Goal: Transaction & Acquisition: Book appointment/travel/reservation

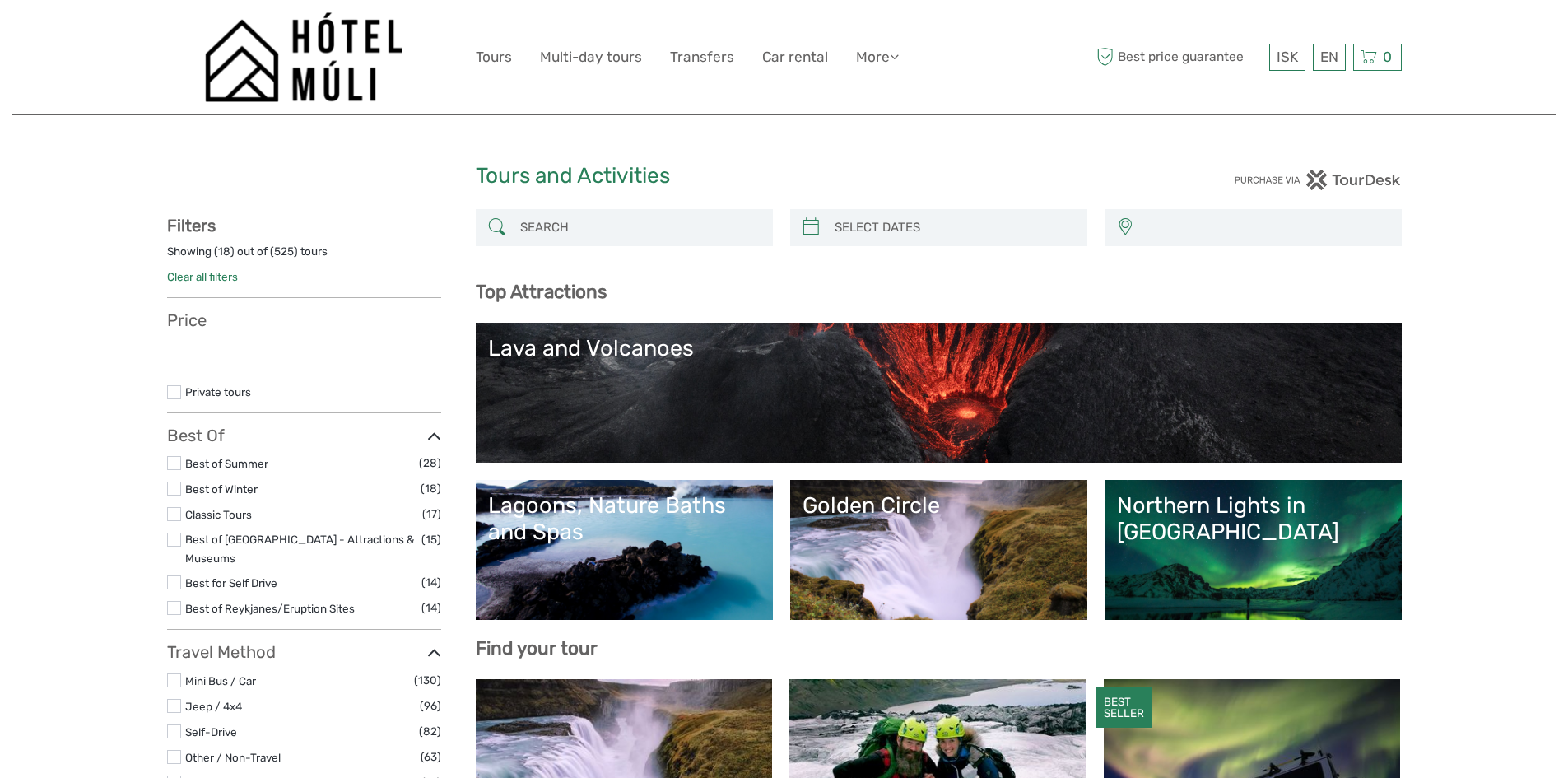
select select
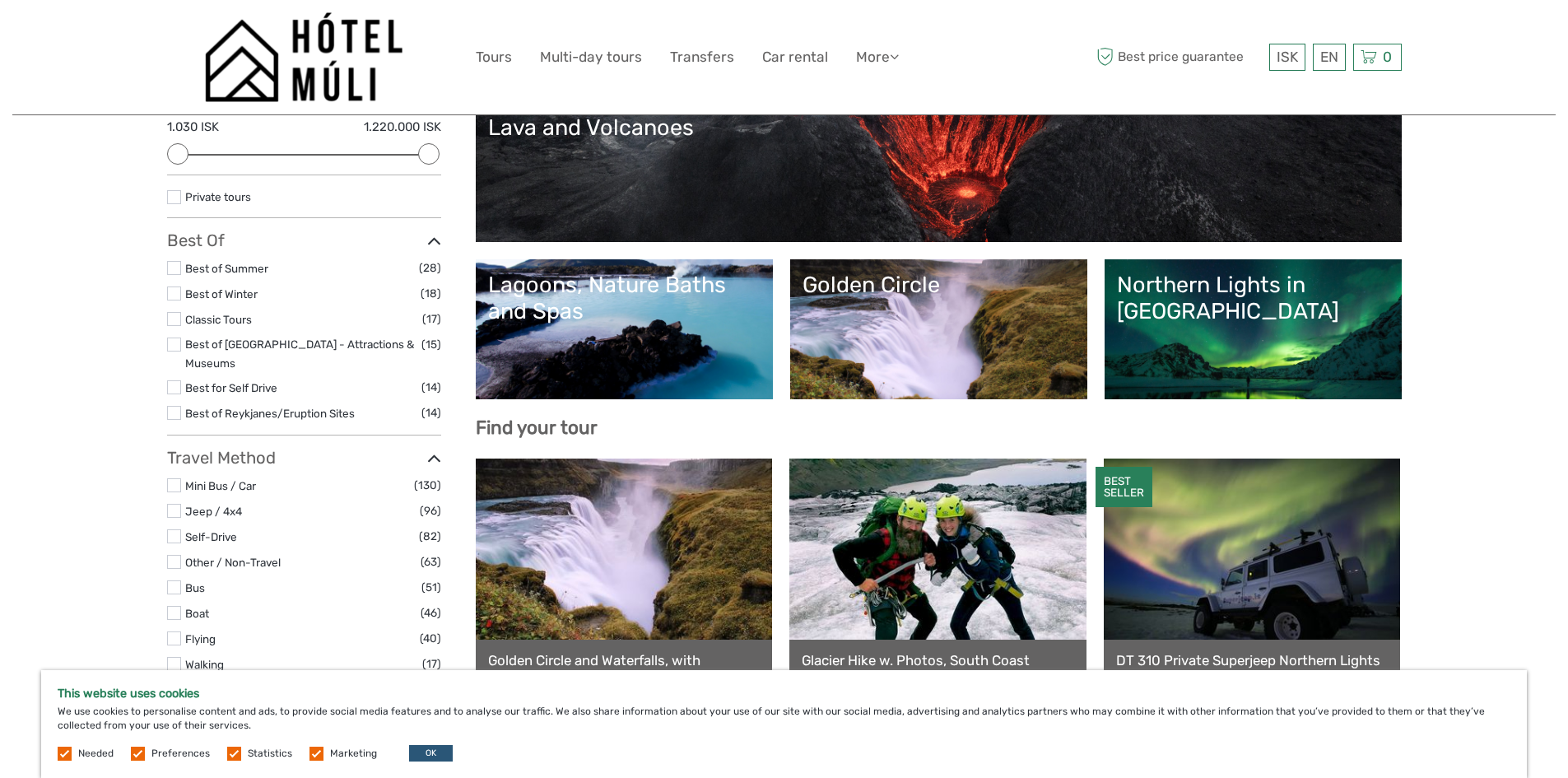
scroll to position [83, 0]
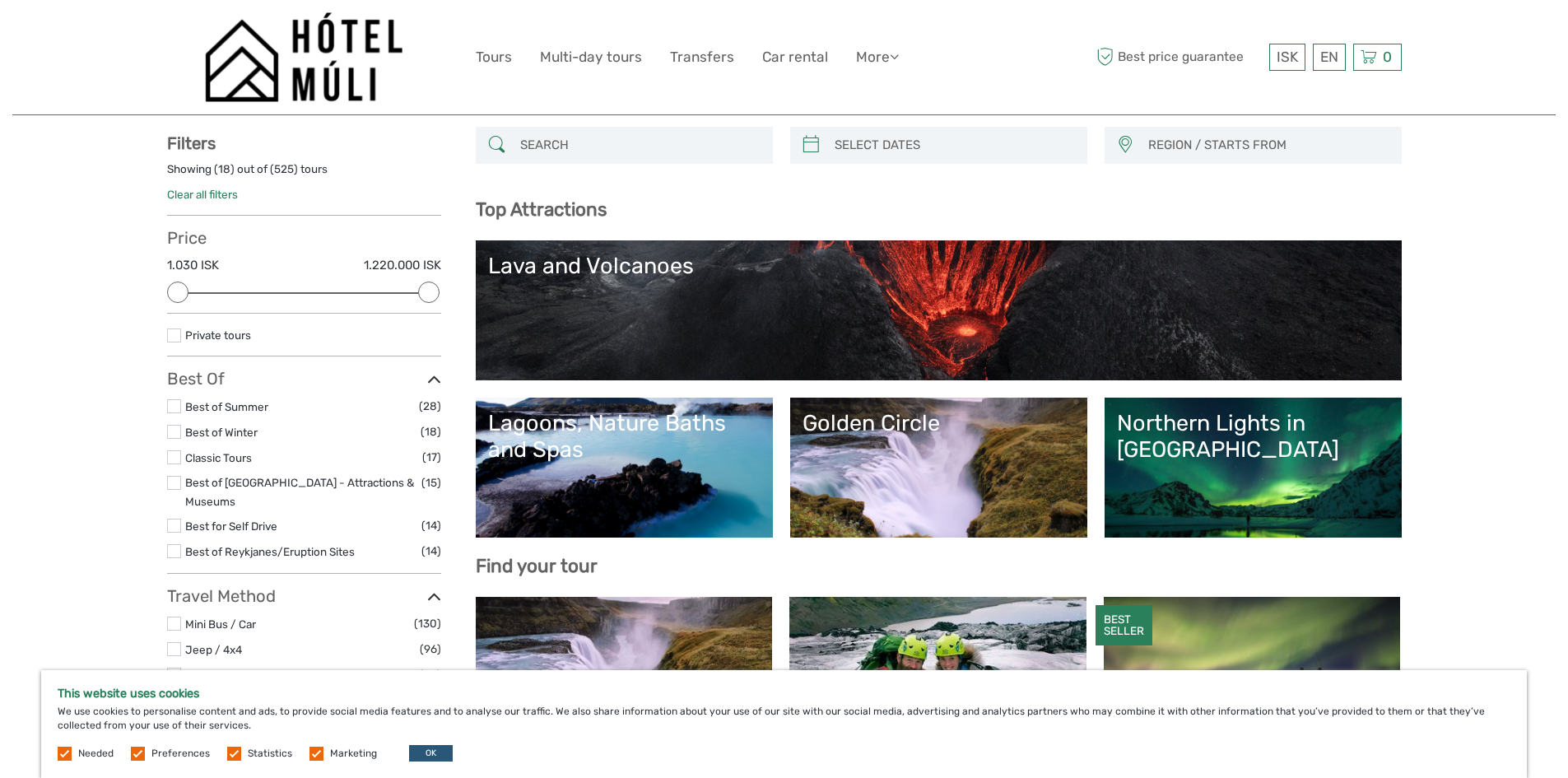
click at [918, 458] on link "Golden Circle" at bounding box center [938, 468] width 272 height 116
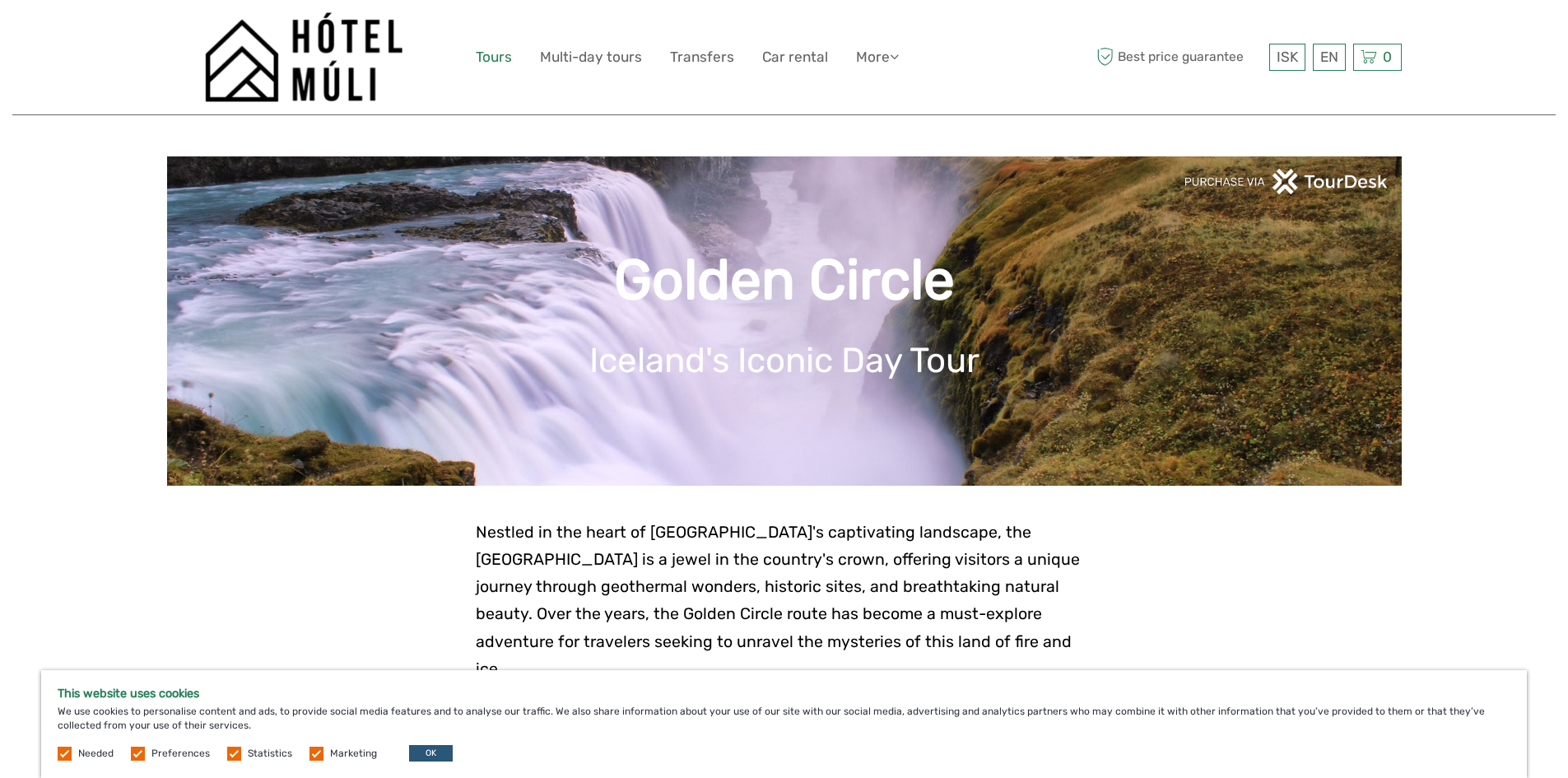
click at [494, 54] on link "Tours" at bounding box center [494, 57] width 37 height 24
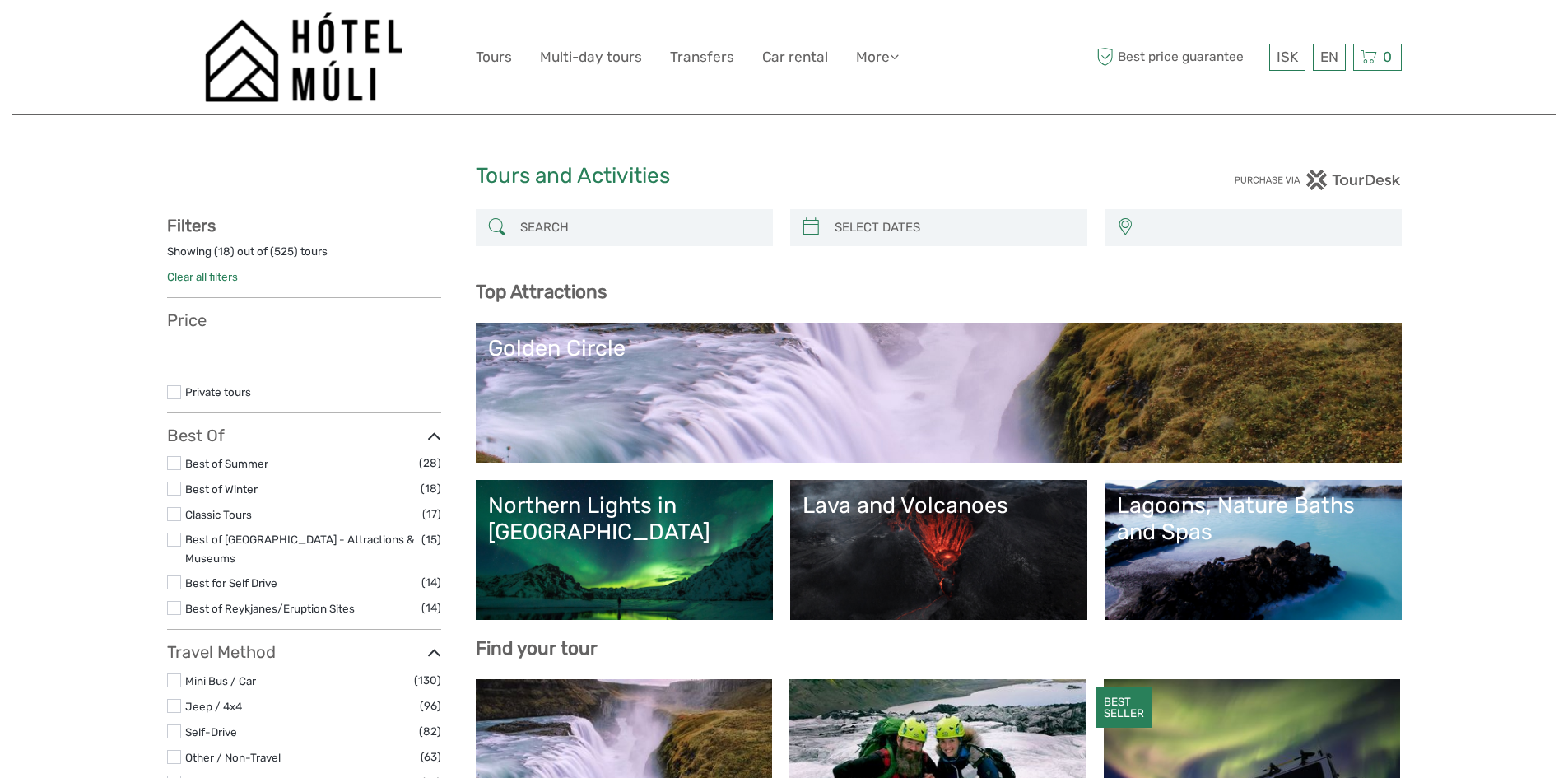
select select
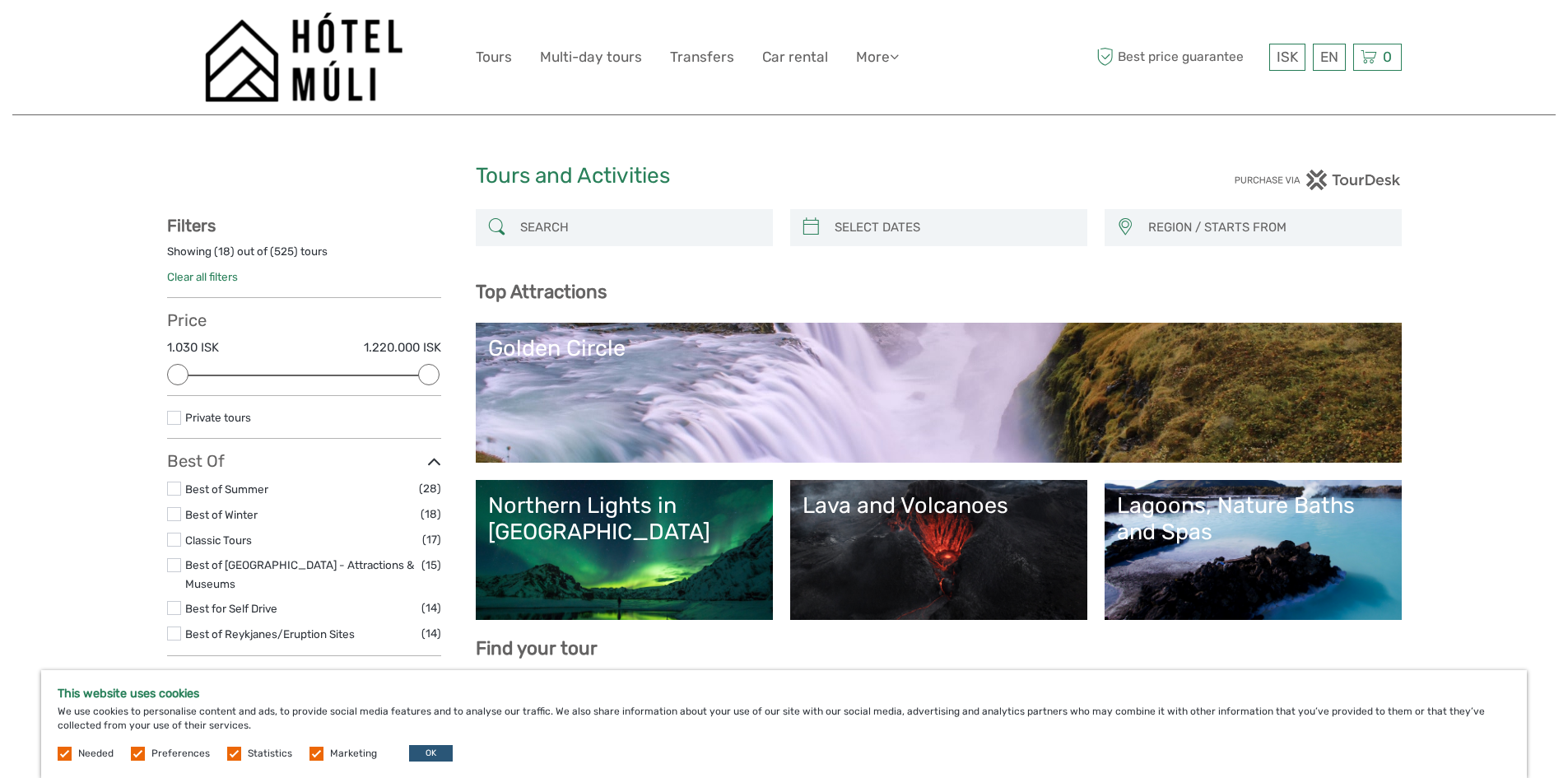
click at [535, 226] on input "search" at bounding box center [639, 228] width 251 height 29
click at [497, 225] on icon at bounding box center [497, 226] width 17 height 26
click at [527, 221] on input "search" at bounding box center [639, 228] width 251 height 29
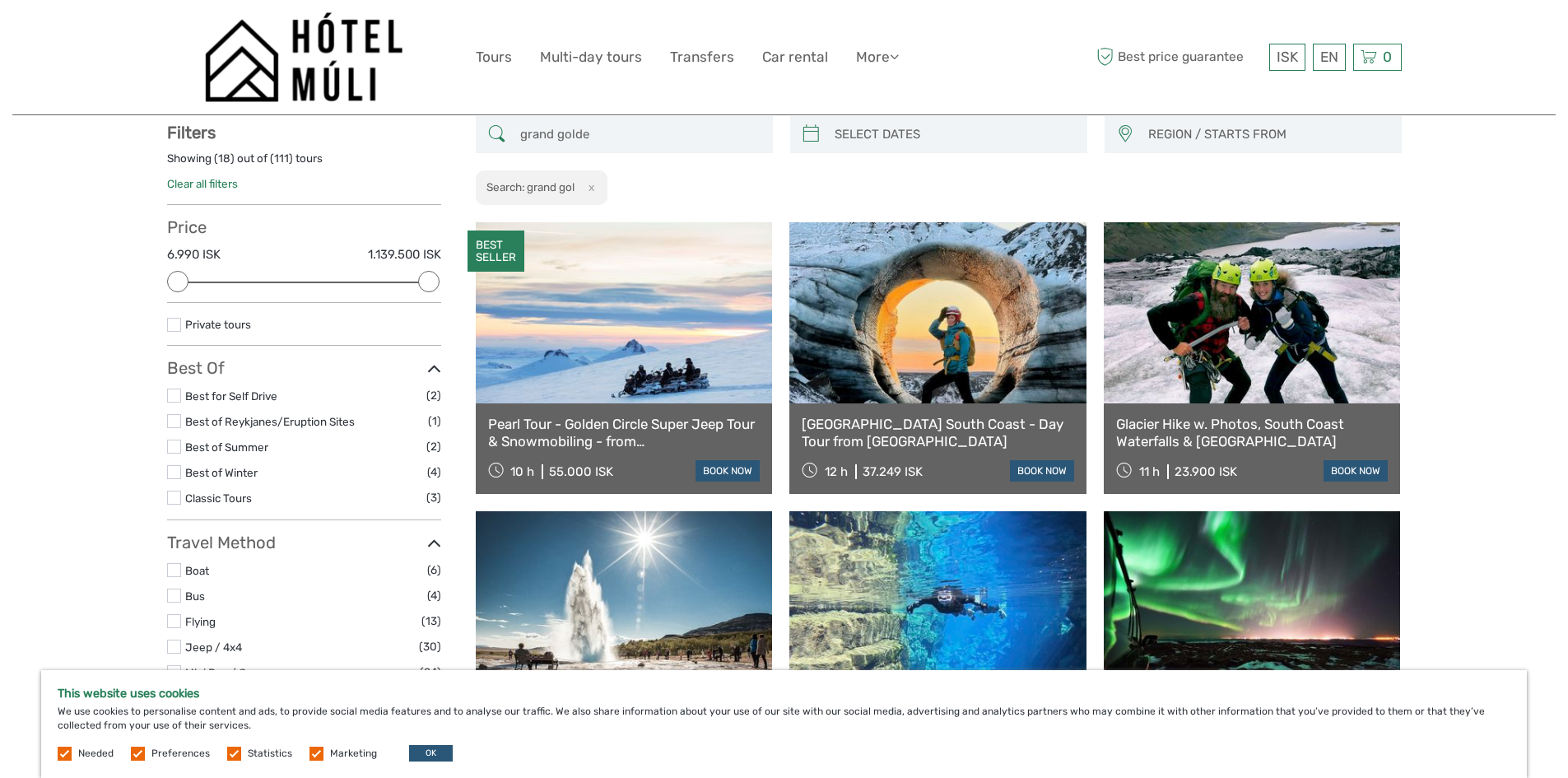
scroll to position [94, 0]
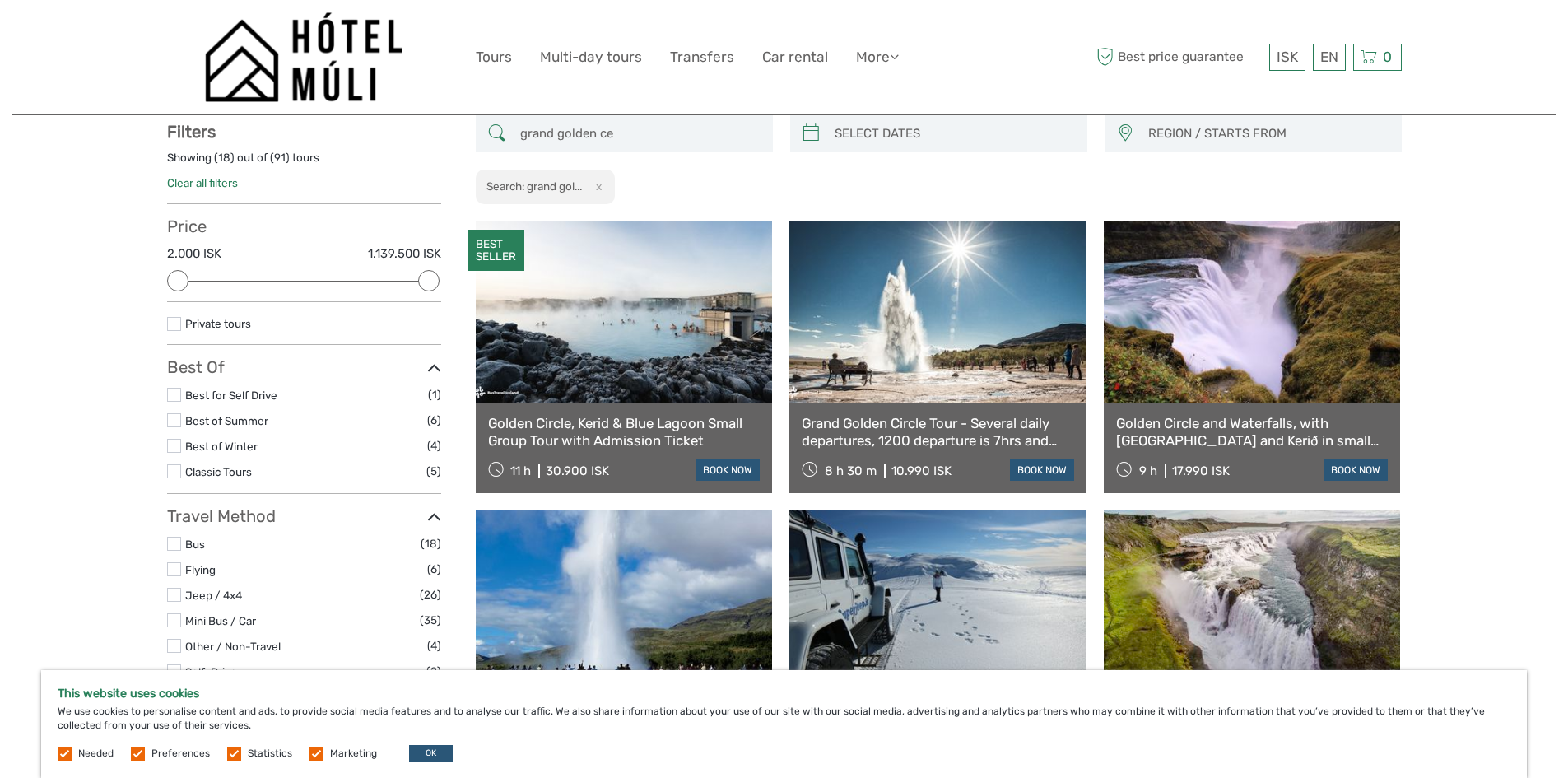
type input "grand golden ce"
click at [906, 351] on link at bounding box center [938, 312] width 297 height 181
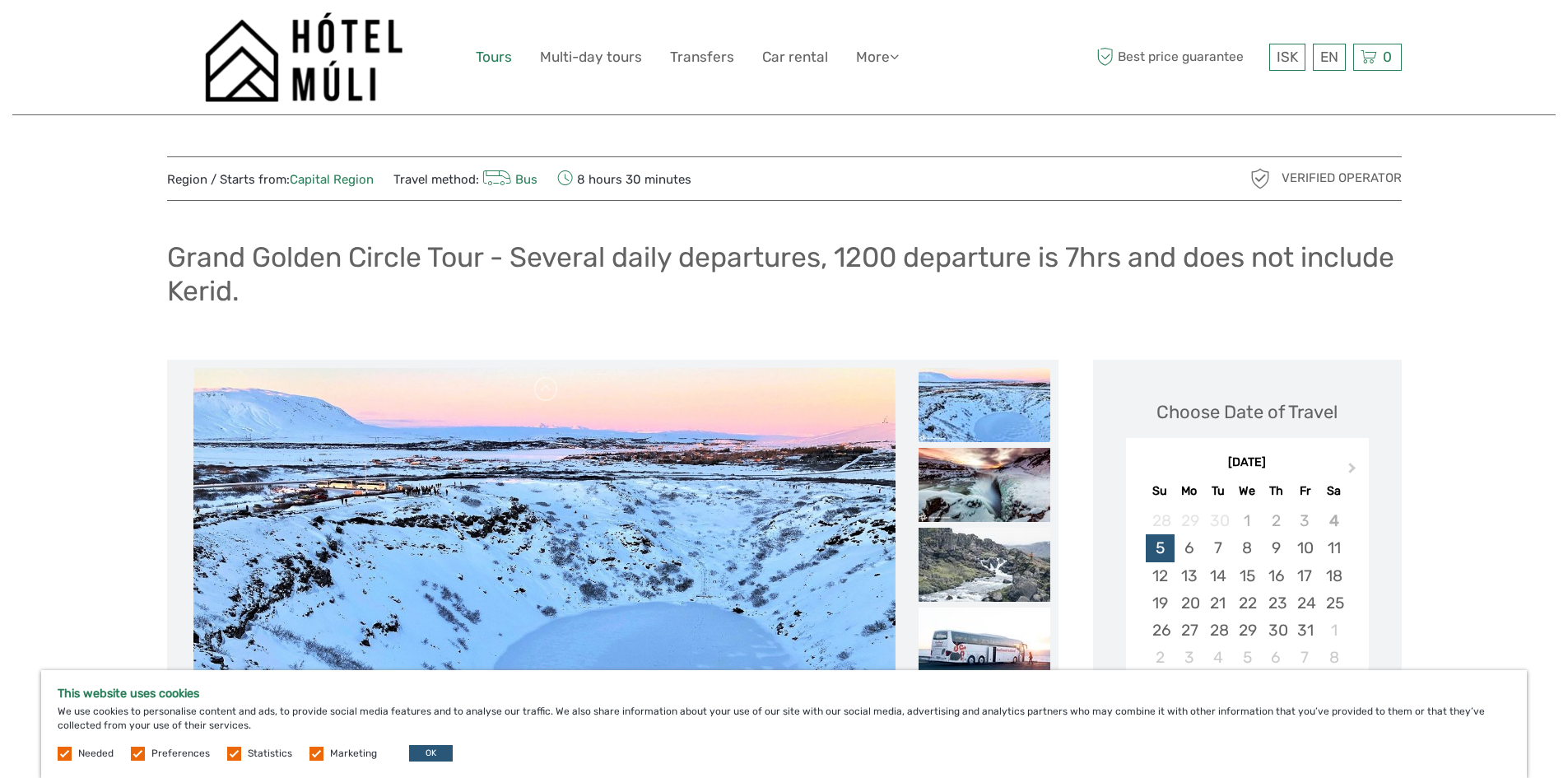
click at [498, 58] on link "Tours" at bounding box center [494, 57] width 37 height 24
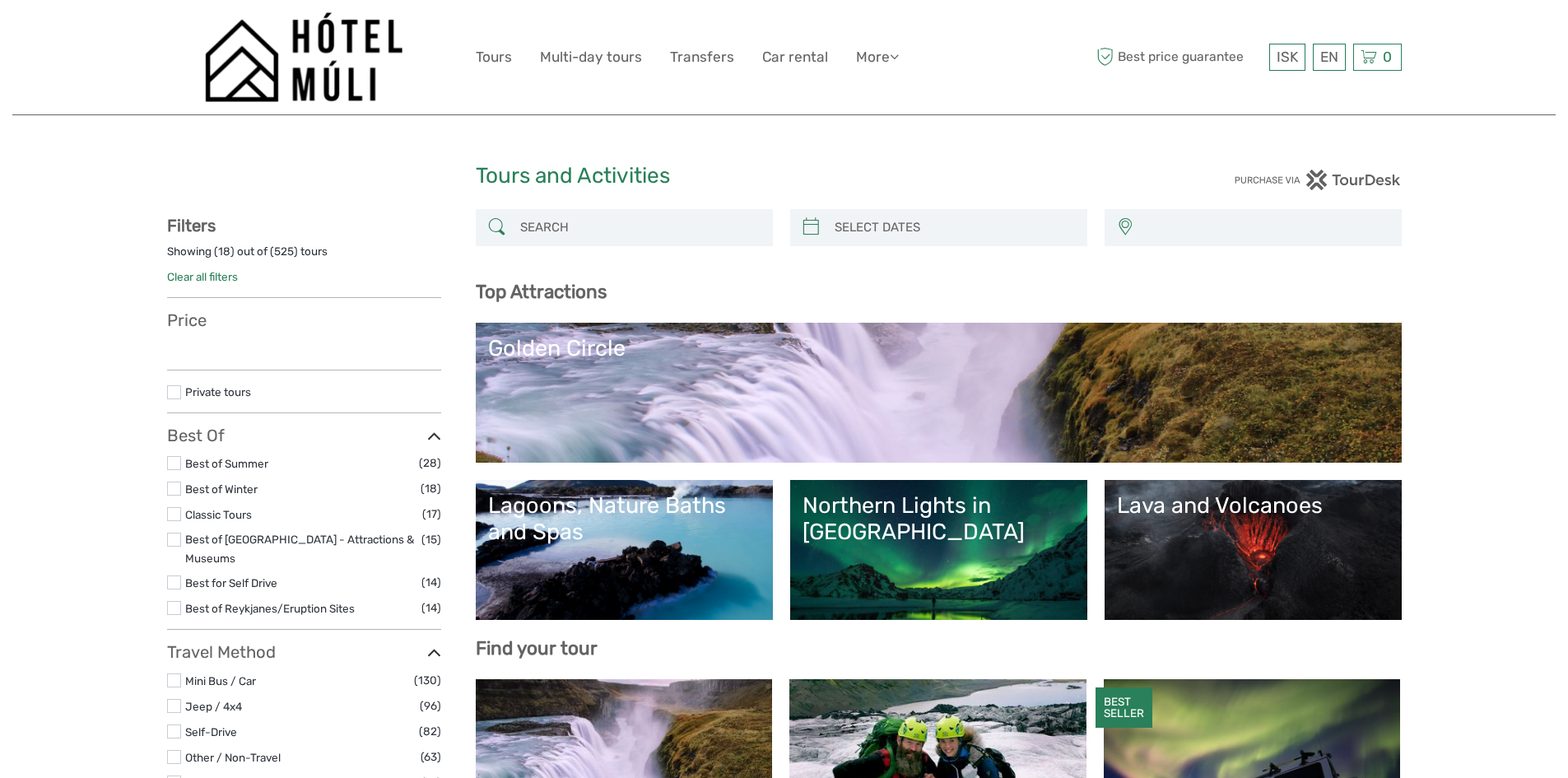
select select
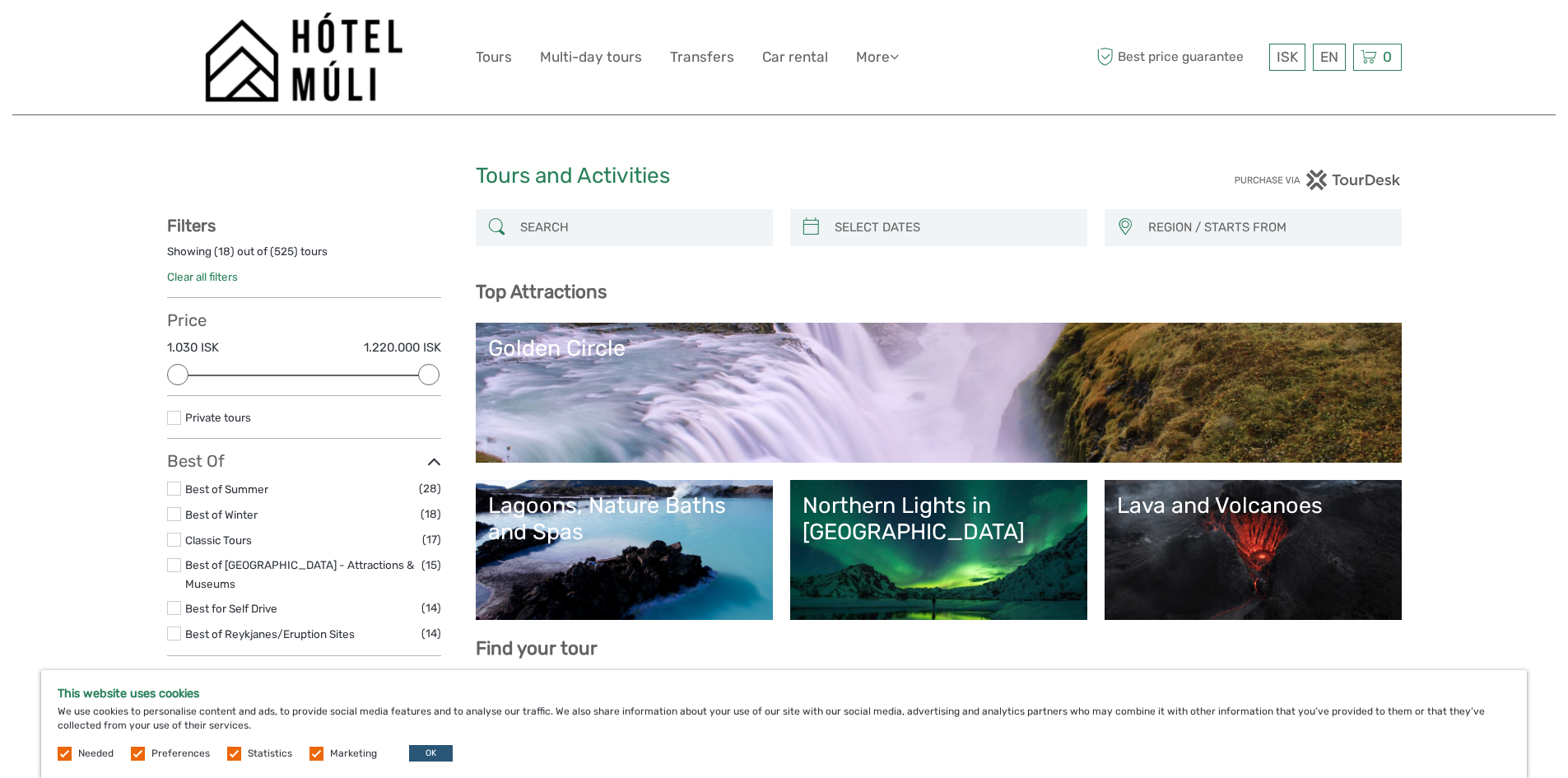
click at [534, 232] on input "search" at bounding box center [639, 228] width 251 height 29
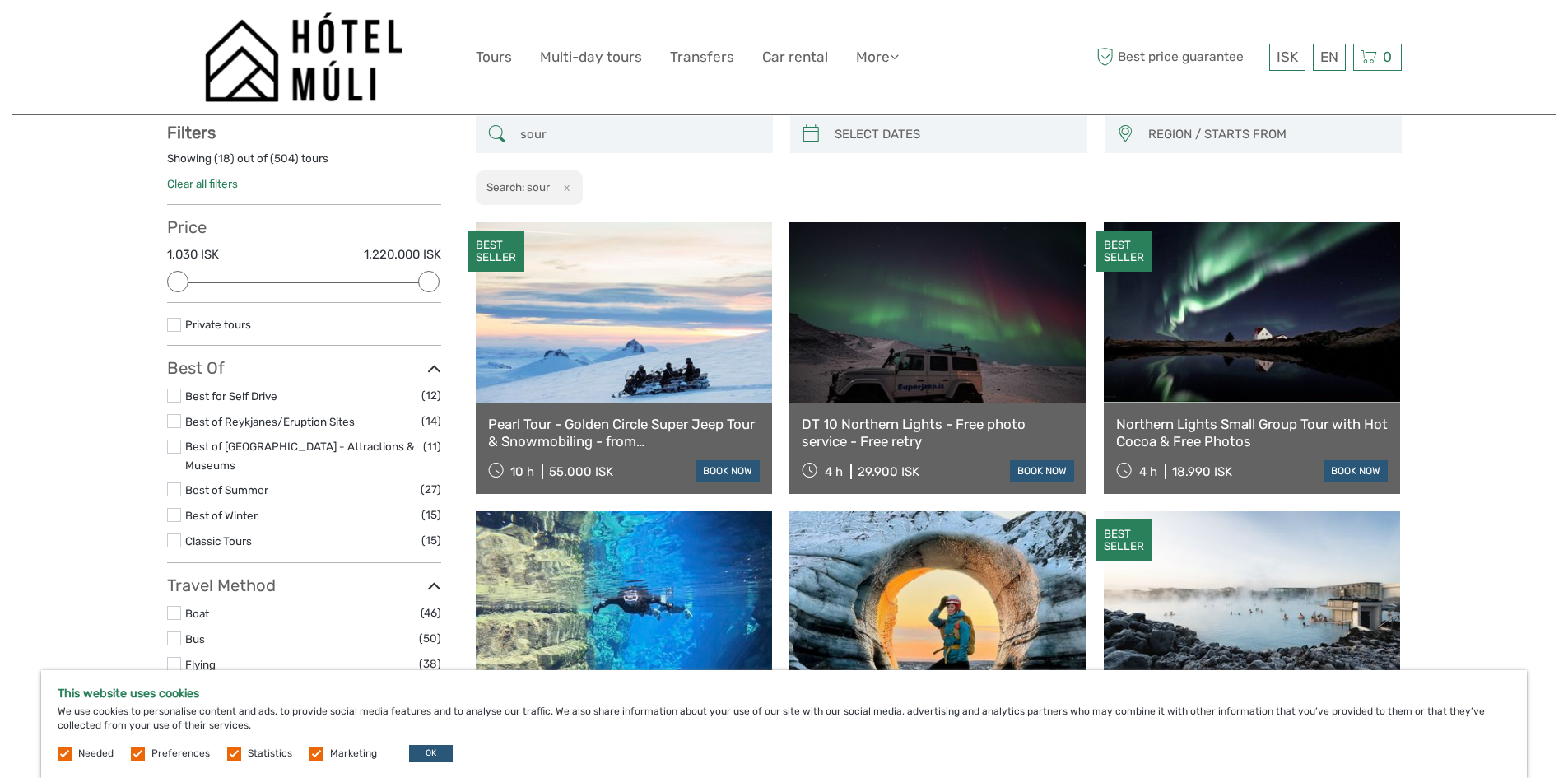
scroll to position [94, 0]
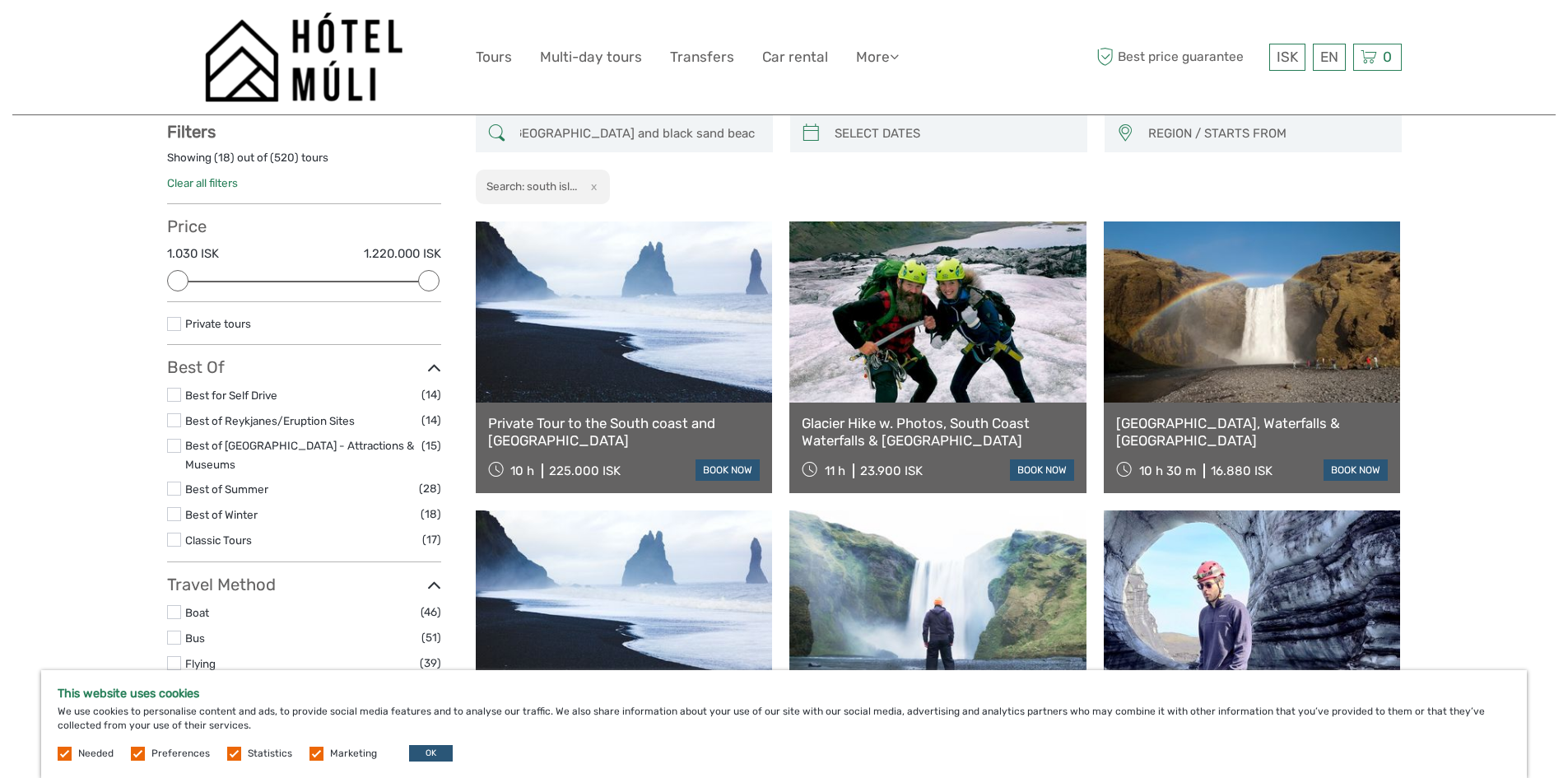
scroll to position [0, 25]
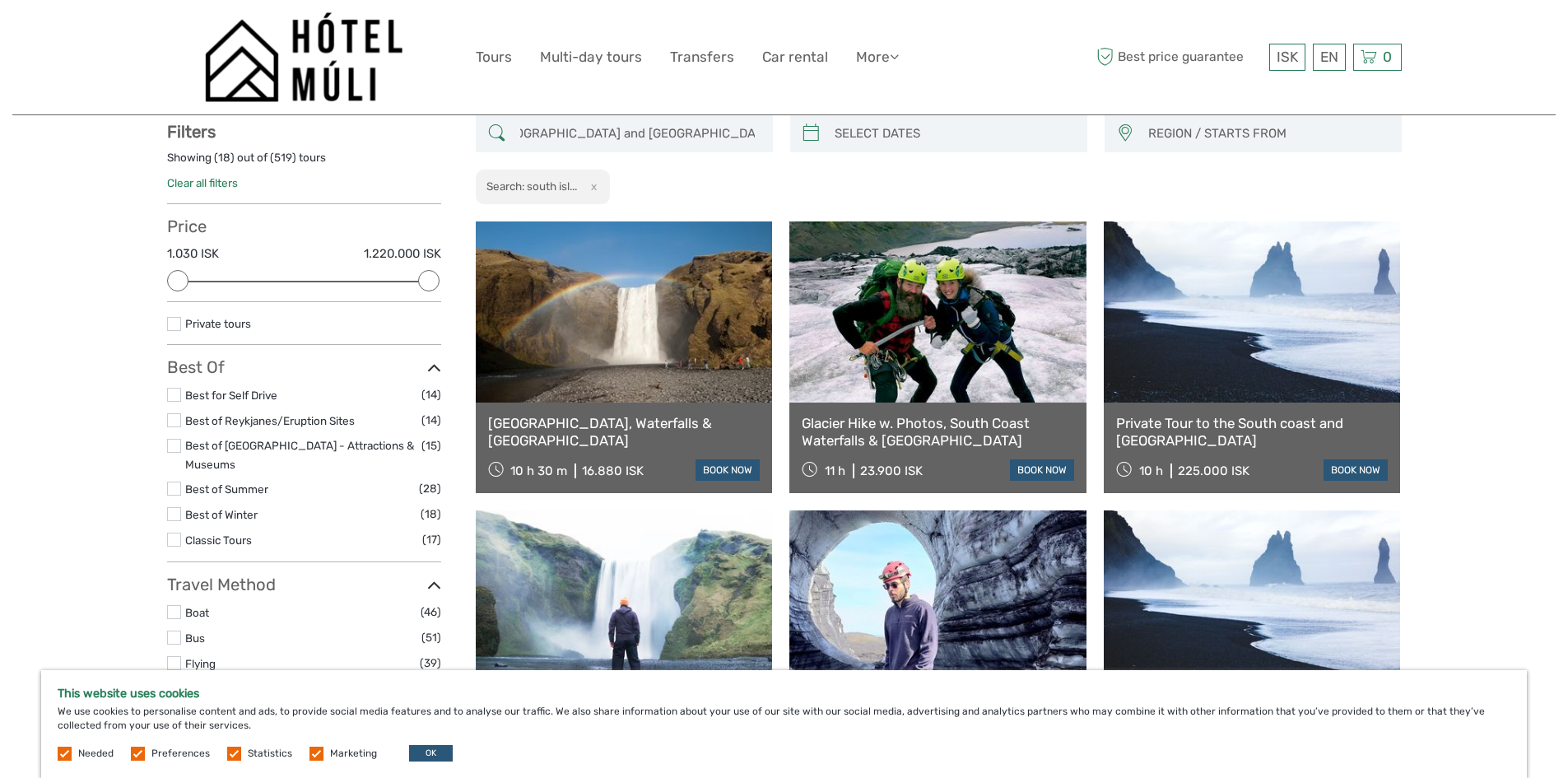
type input "south island water falls and black sand beach"
click at [640, 345] on link at bounding box center [624, 312] width 297 height 181
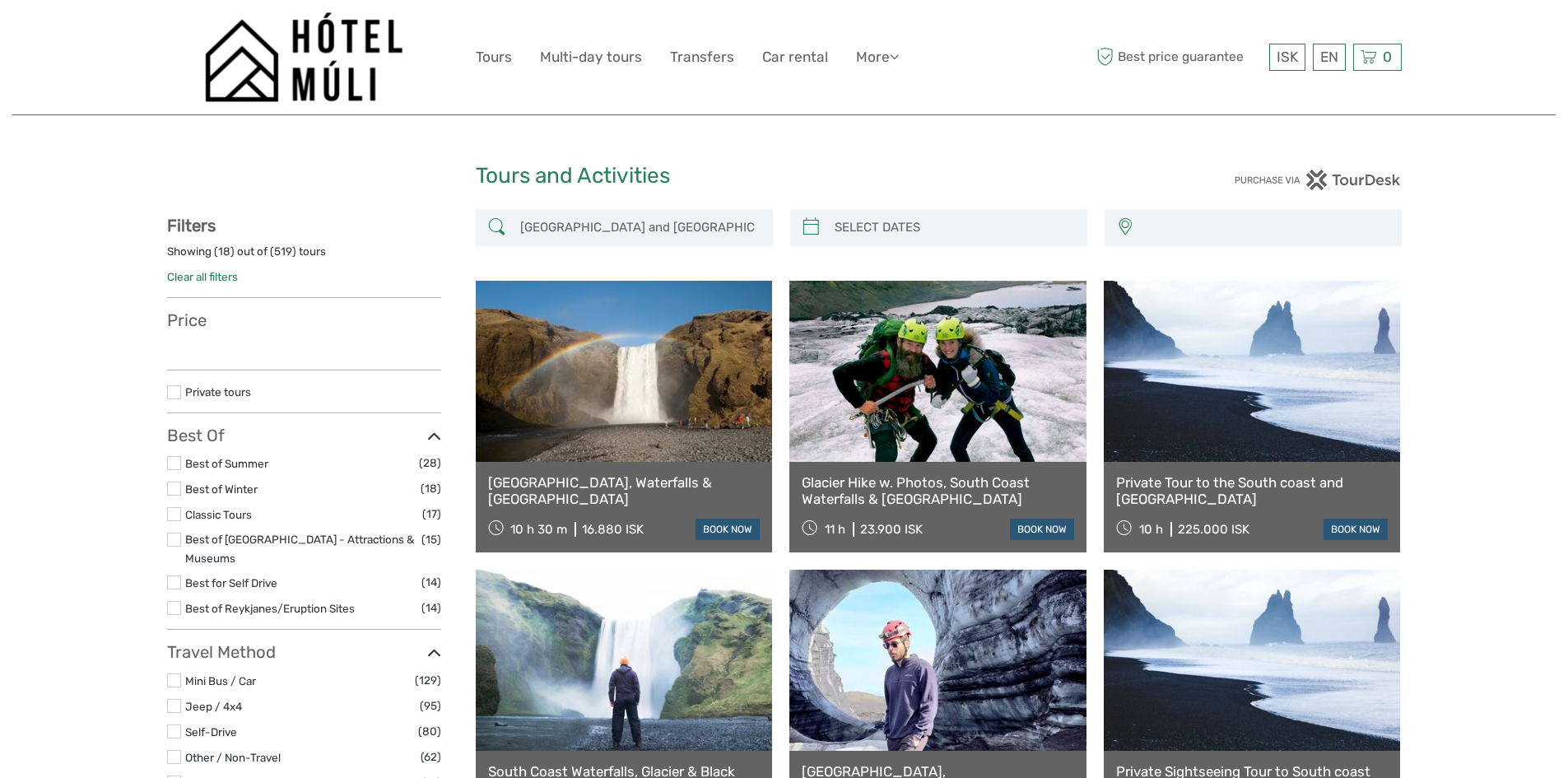
select select
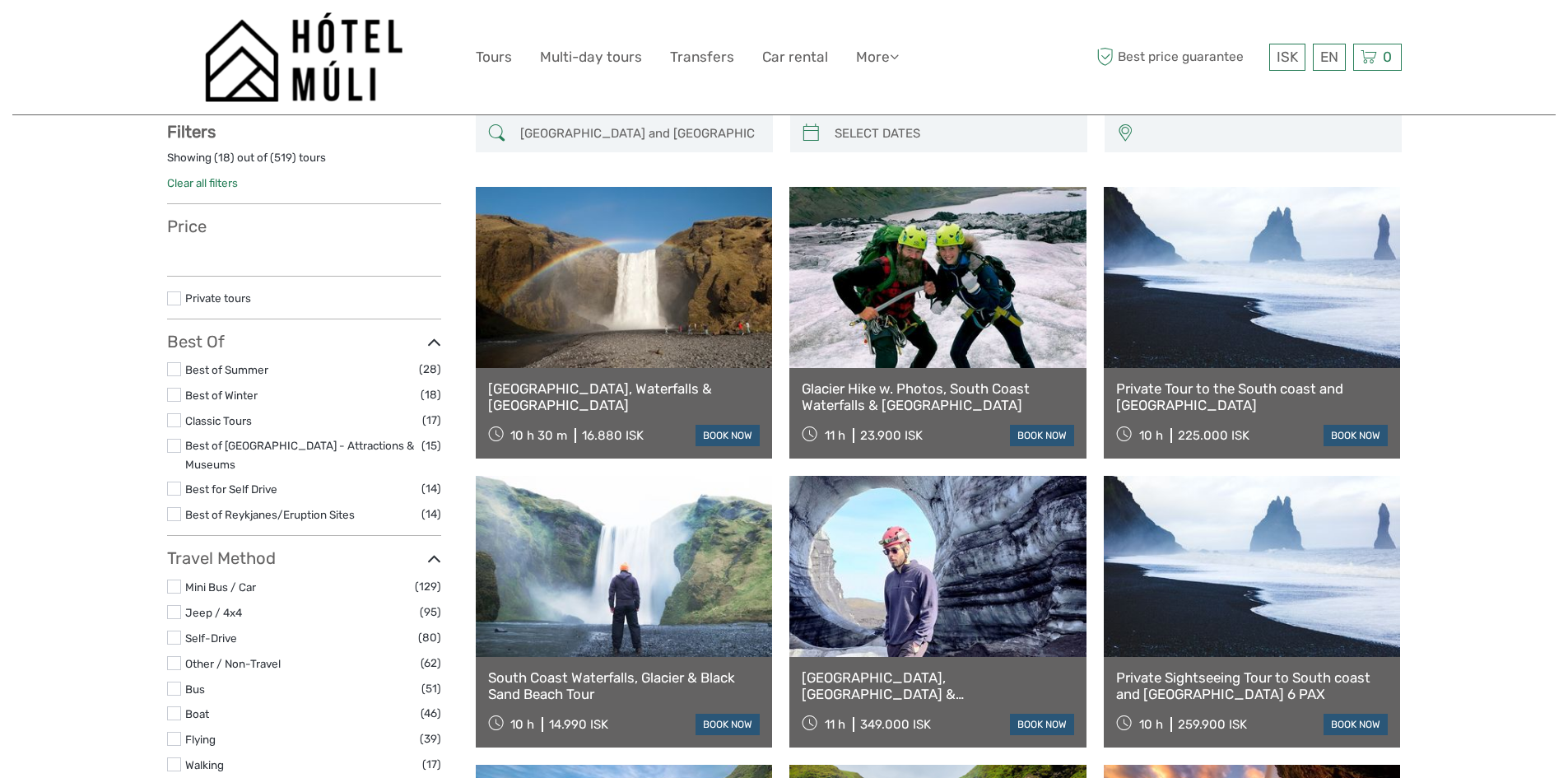
select select
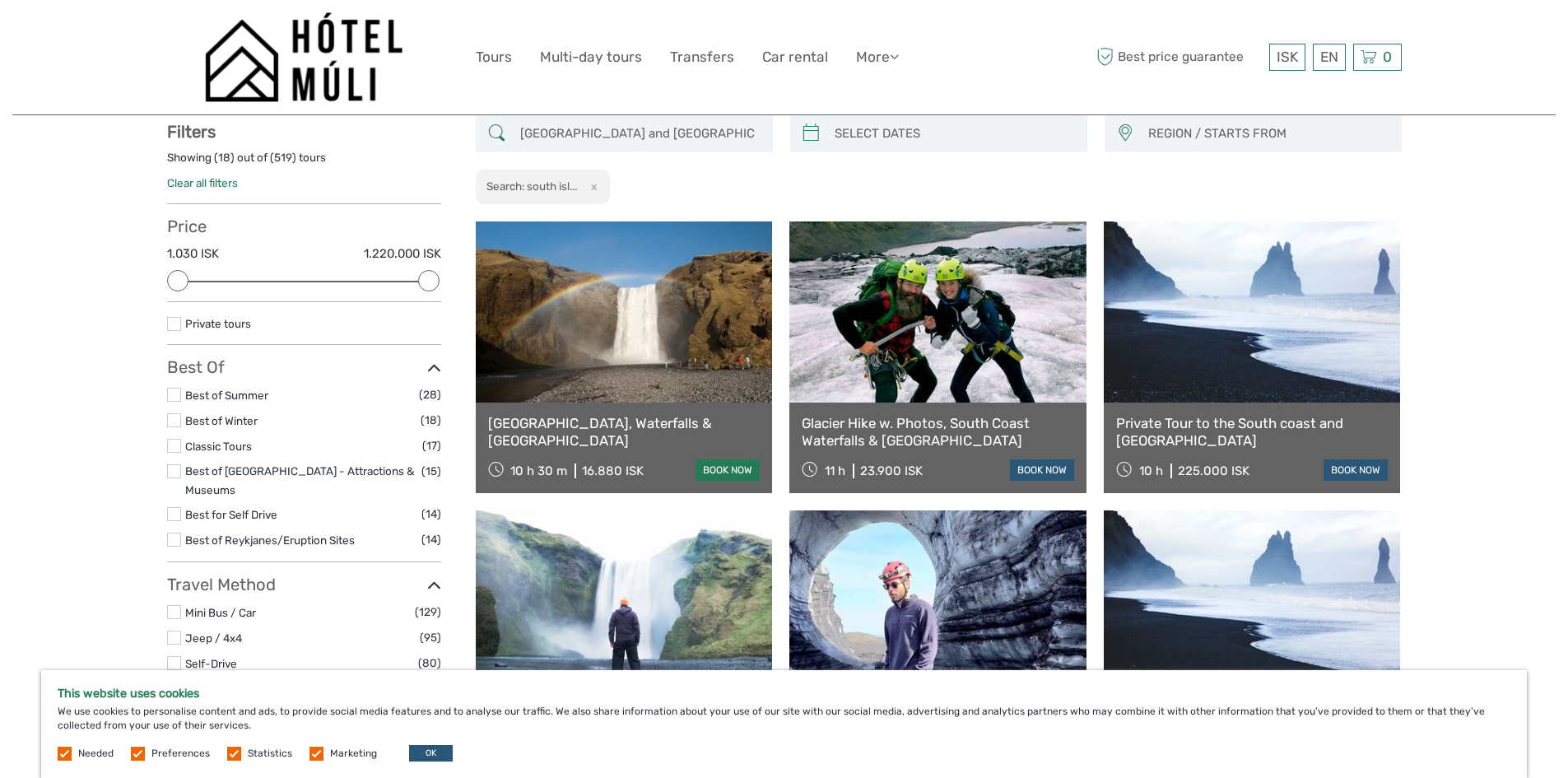
click at [726, 468] on link "book now" at bounding box center [728, 470] width 64 height 21
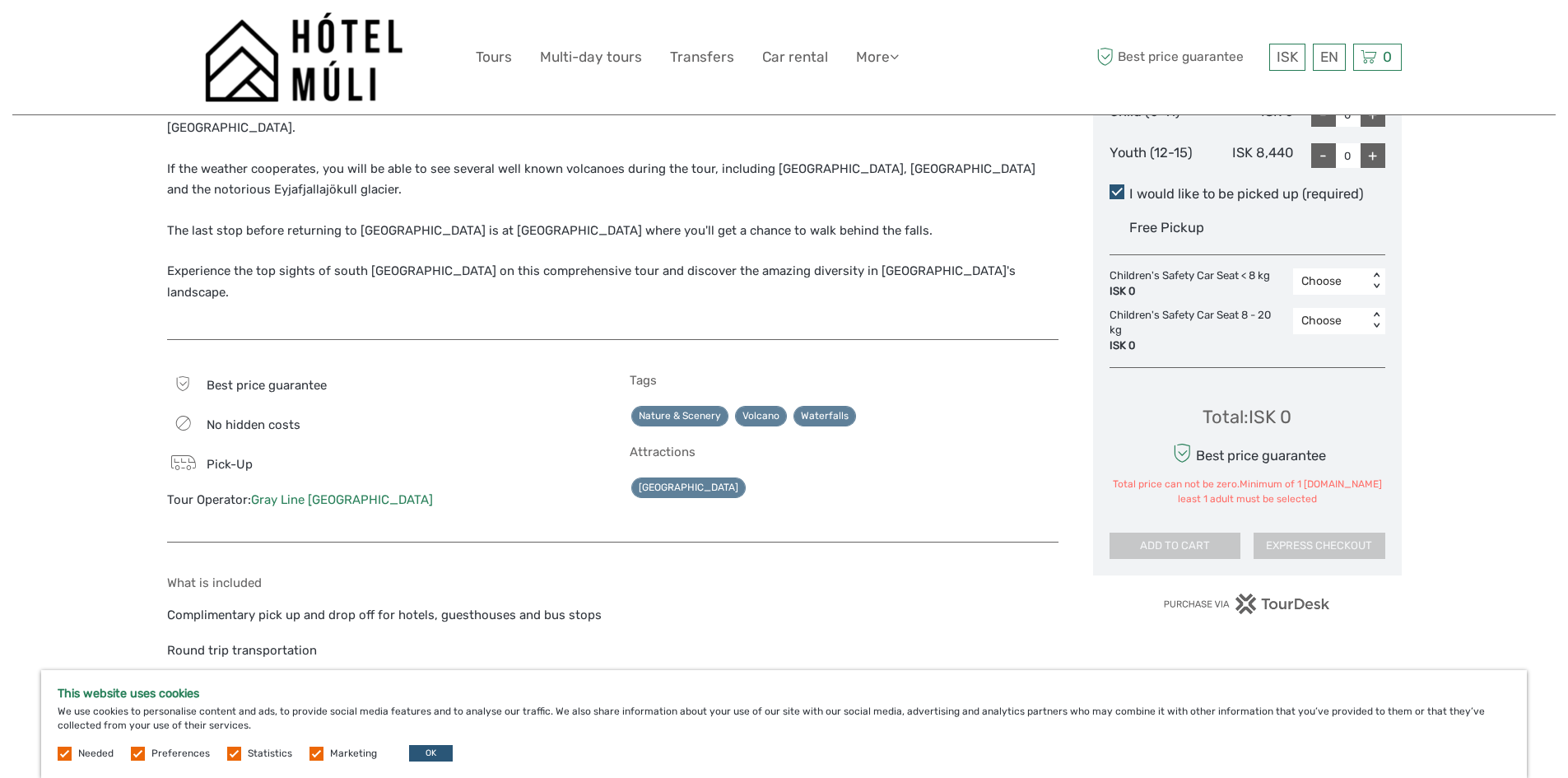
scroll to position [906, 0]
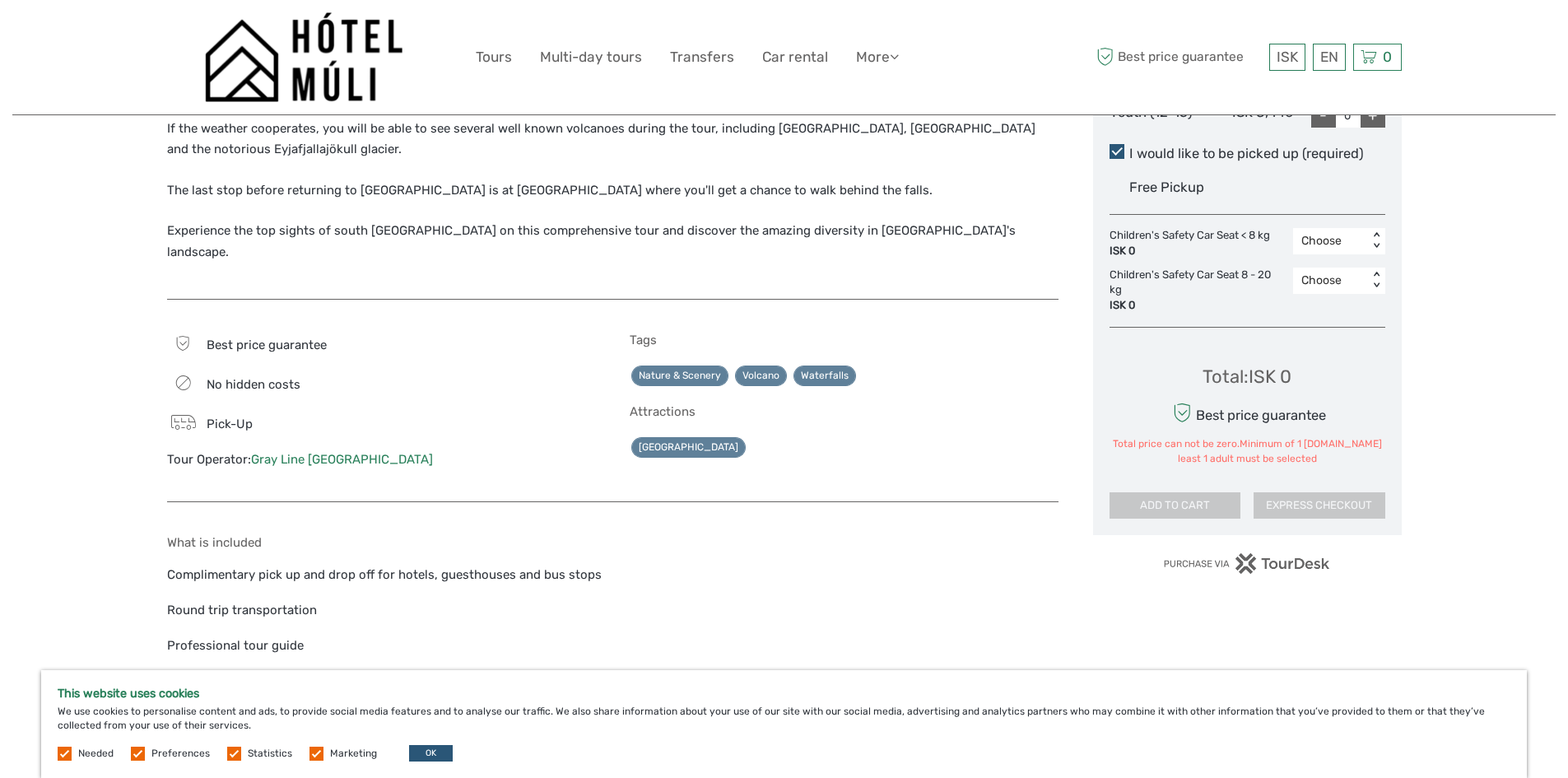
click at [312, 453] on link "Gray Line [GEOGRAPHIC_DATA]" at bounding box center [342, 459] width 182 height 14
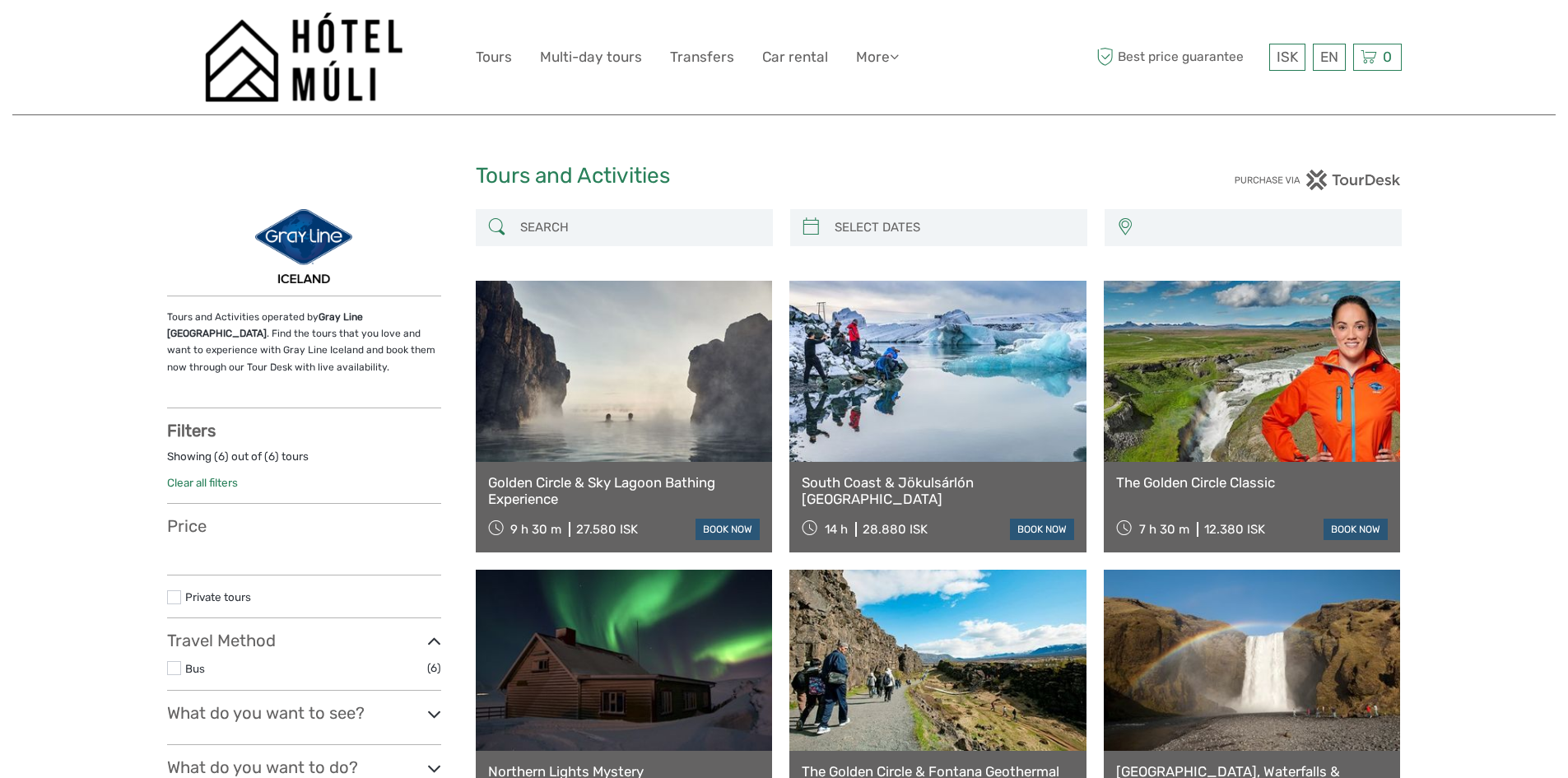
select select
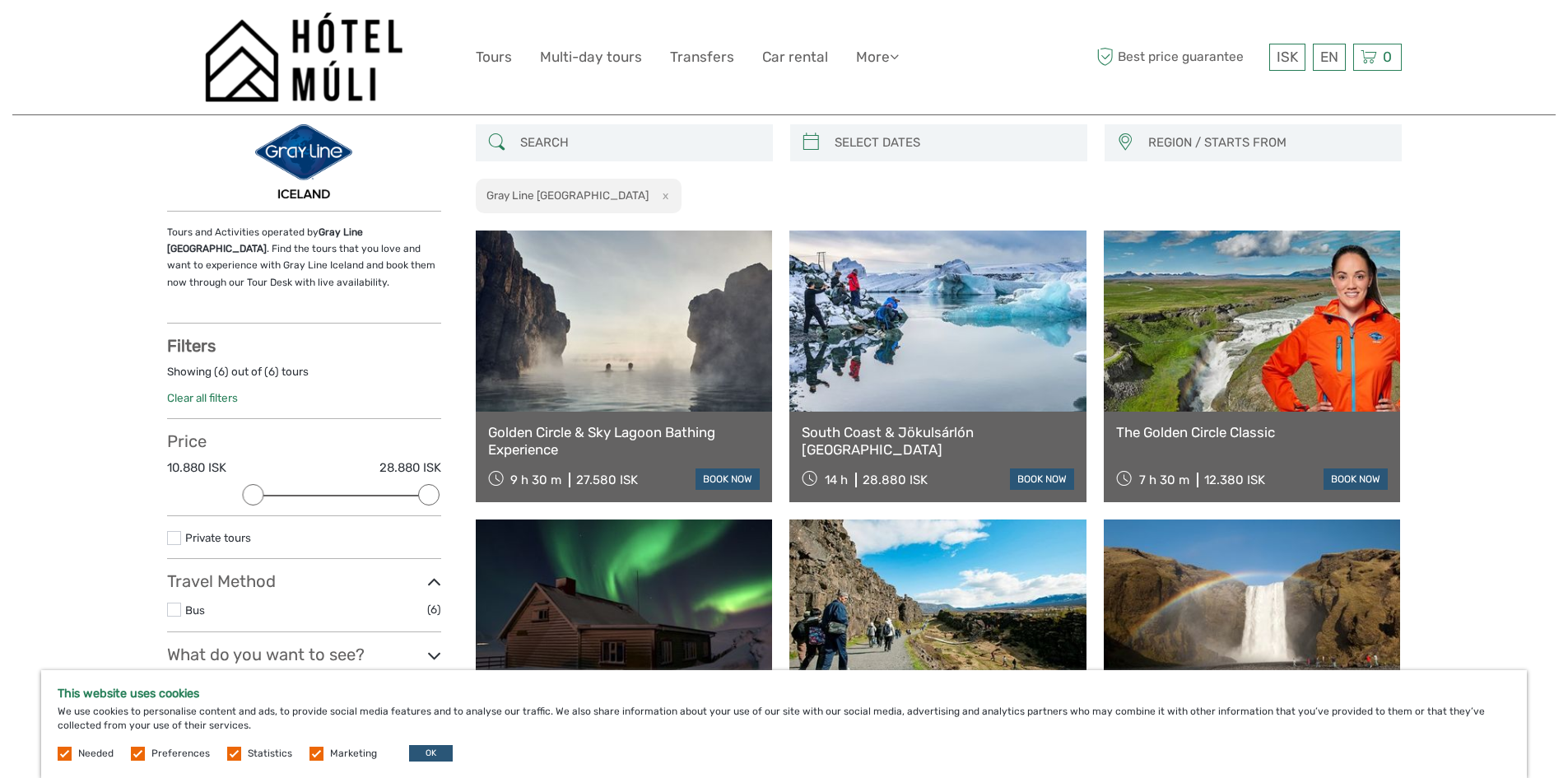
scroll to position [83, 0]
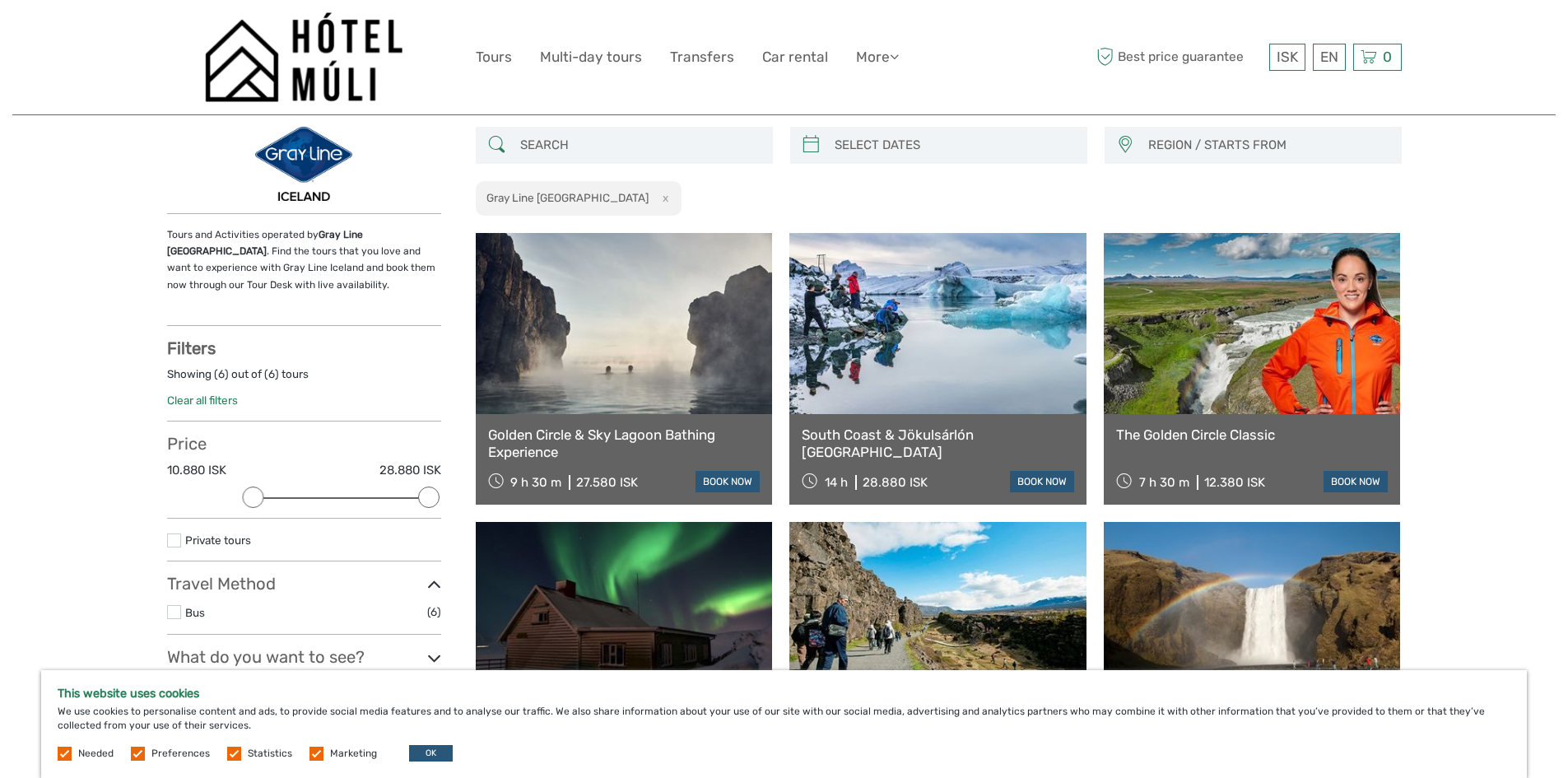
click at [591, 396] on link at bounding box center [624, 324] width 297 height 181
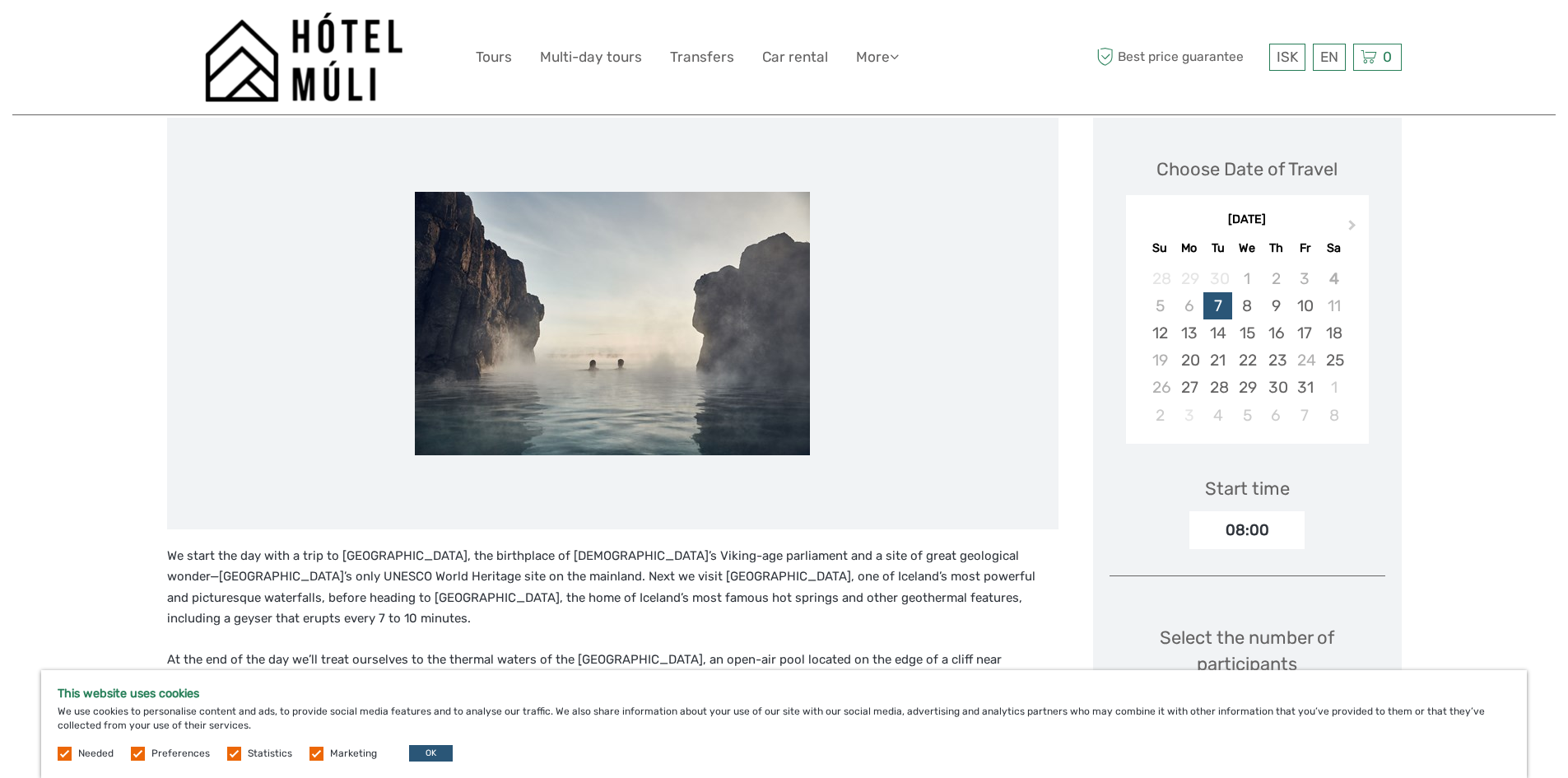
scroll to position [165, 0]
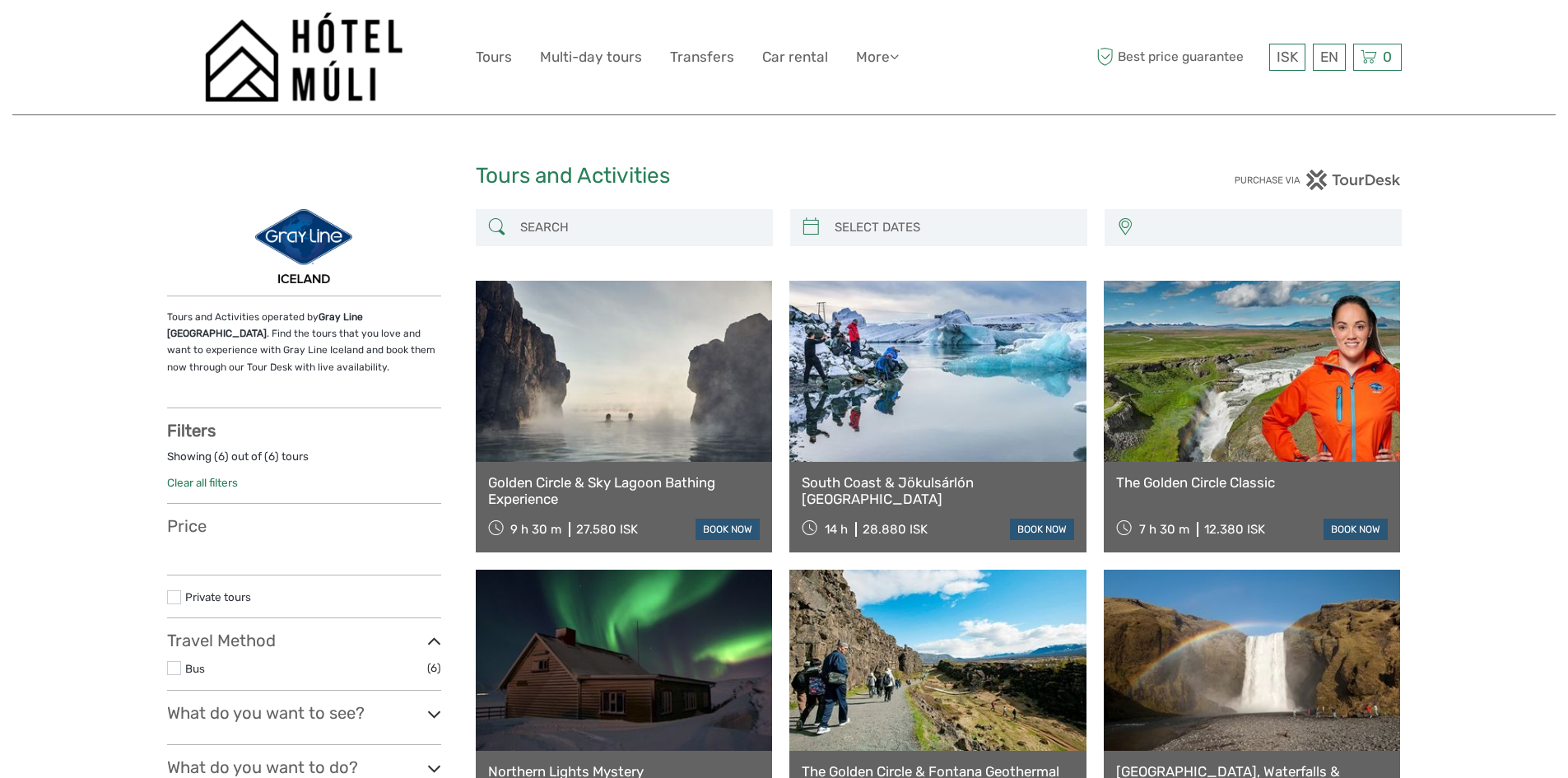
select select
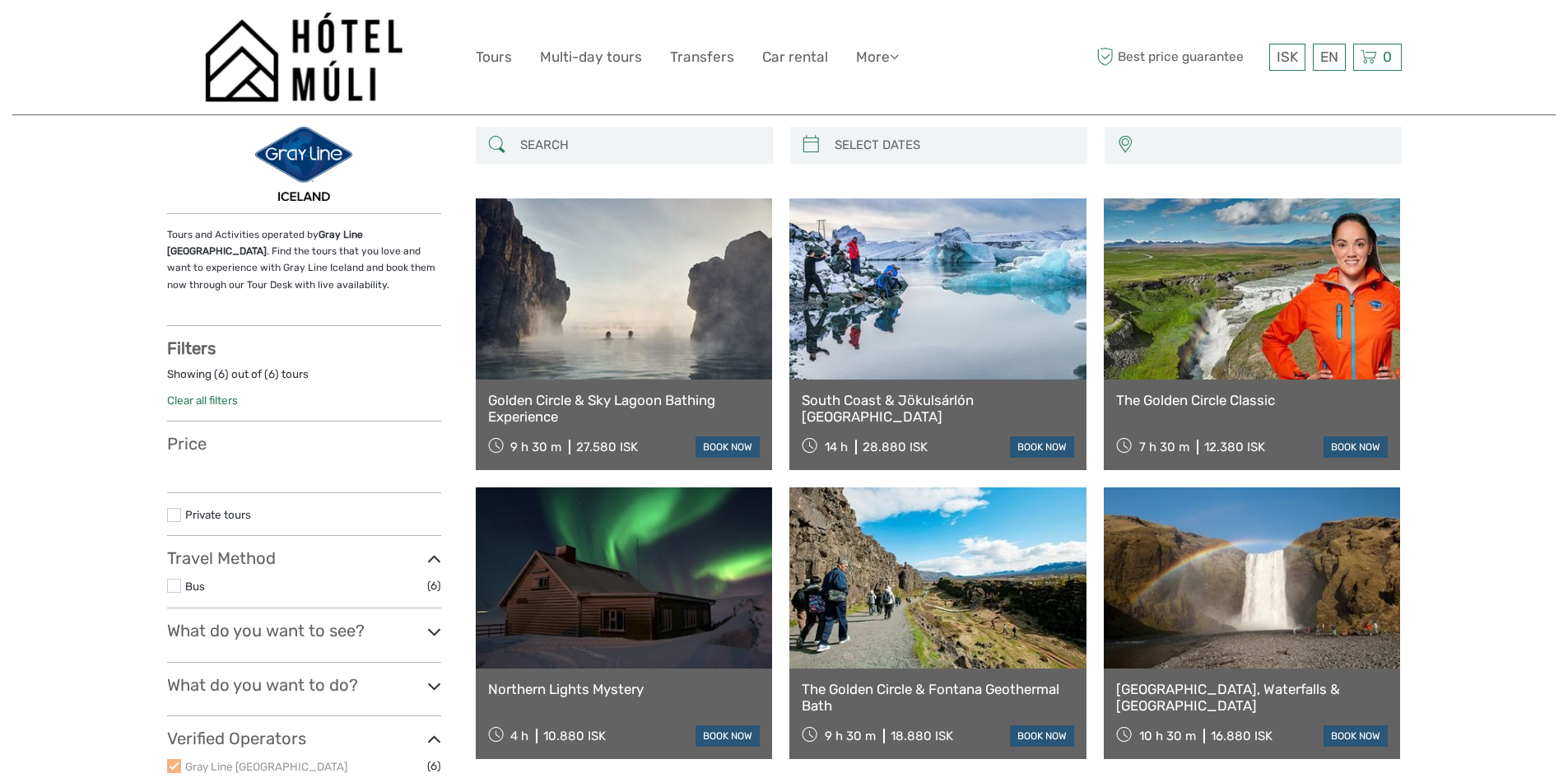
scroll to position [83, 0]
select select
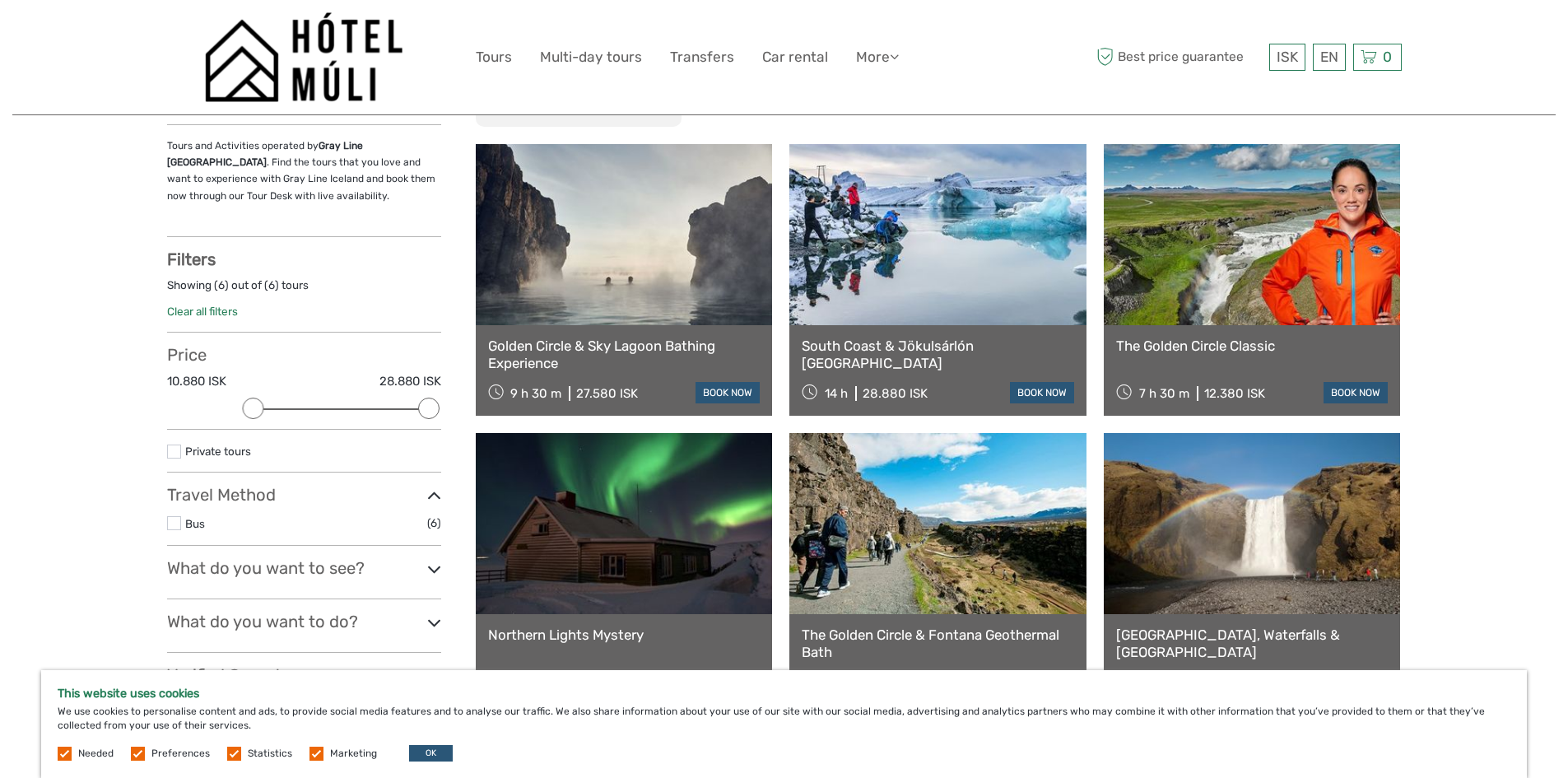
scroll to position [165, 0]
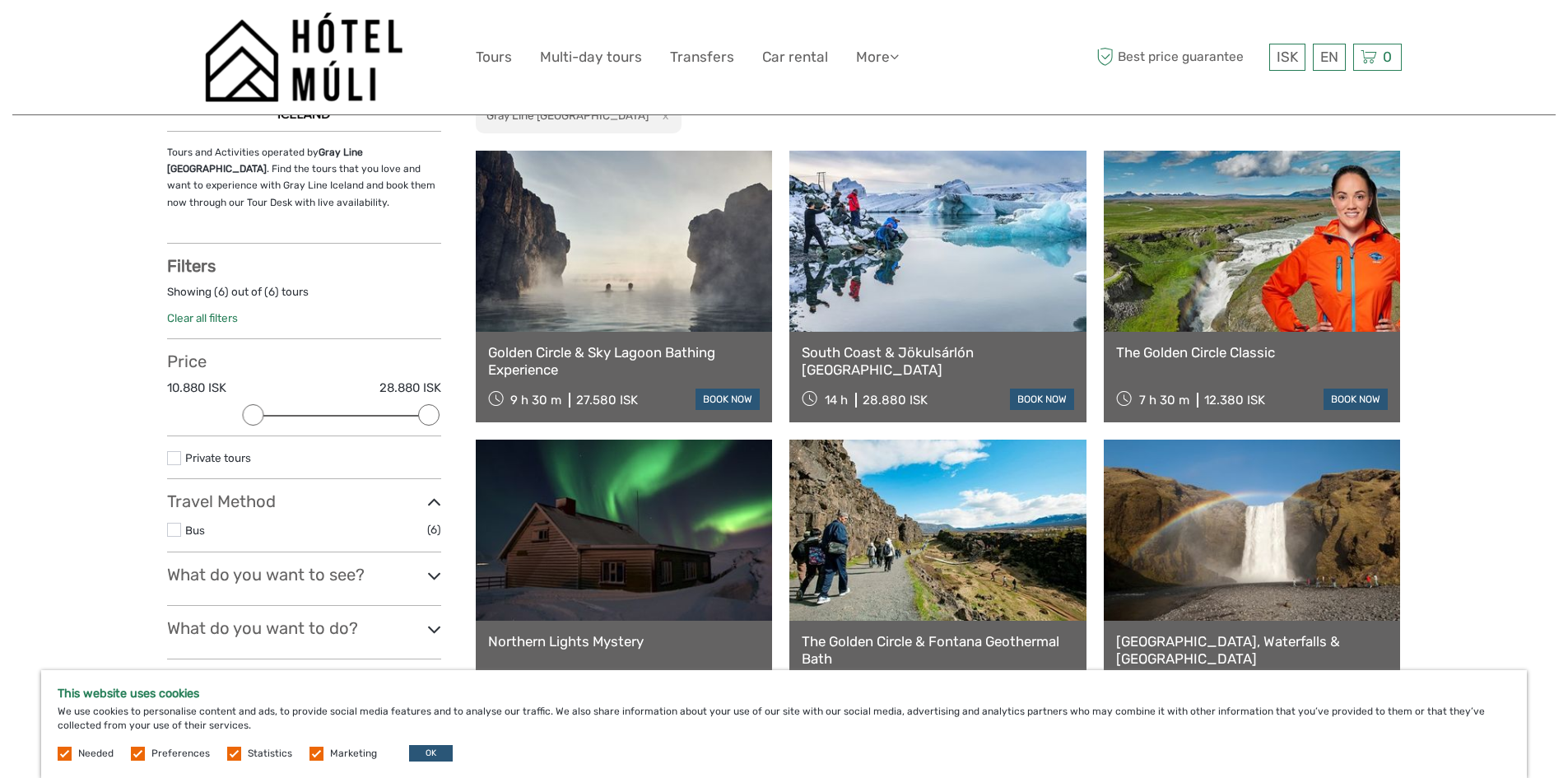
click at [616, 353] on link "Golden Circle & Sky Lagoon Bathing Experience" at bounding box center [624, 361] width 272 height 34
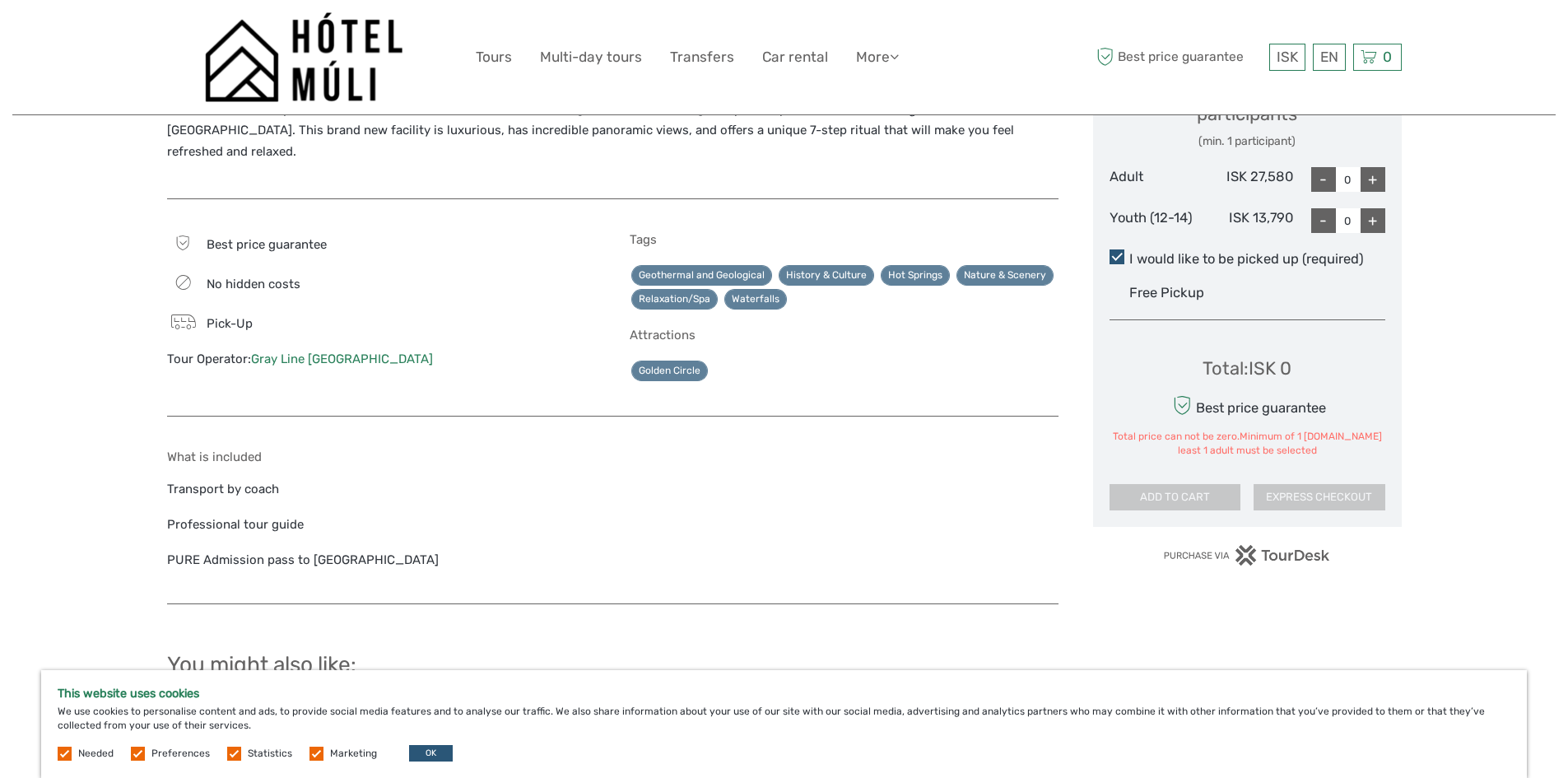
scroll to position [577, 0]
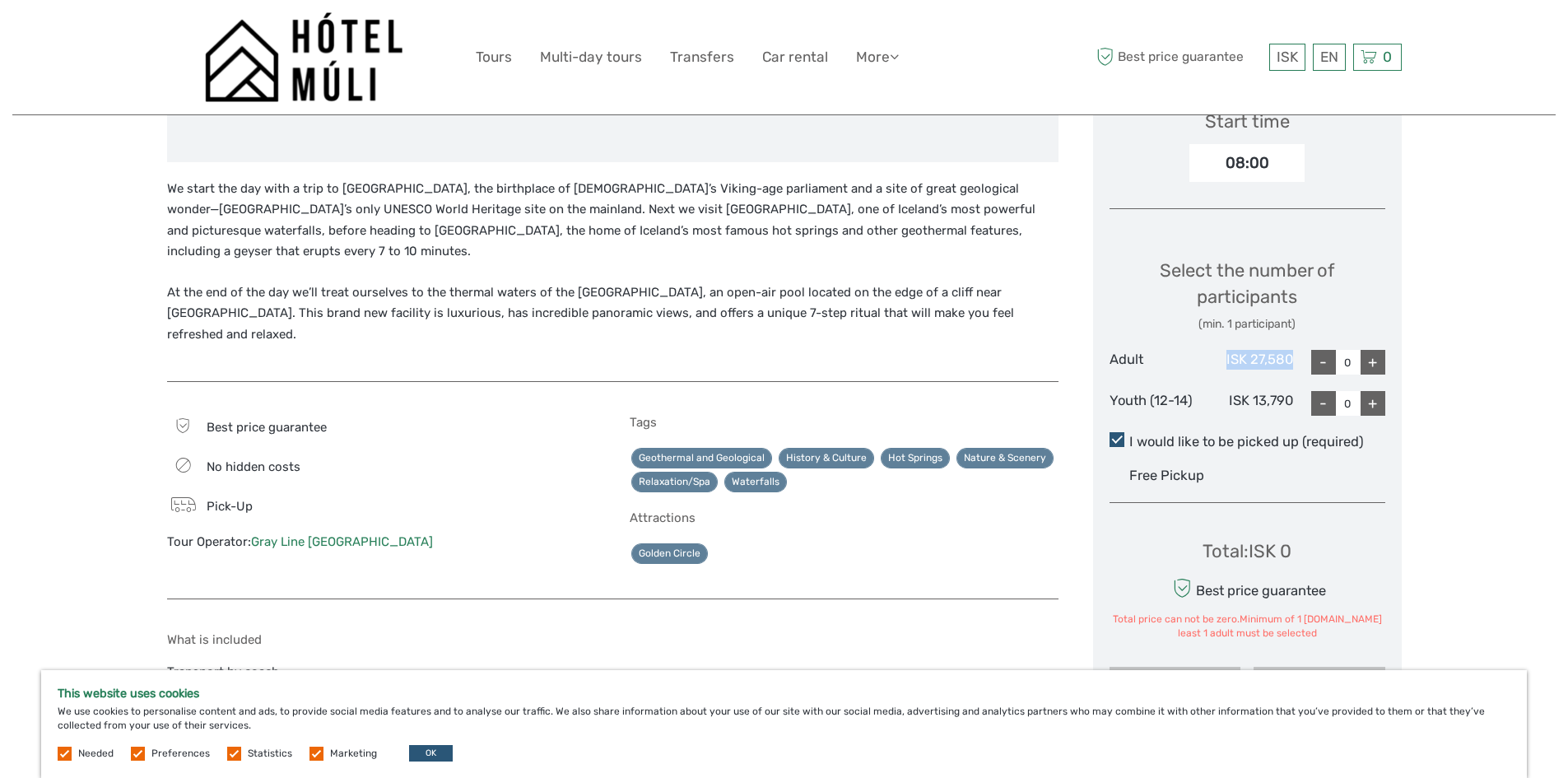
drag, startPoint x: 1228, startPoint y: 357, endPoint x: 1293, endPoint y: 355, distance: 65.0
click at [1293, 355] on div "Adult ISK 27,580 - 0 +" at bounding box center [1247, 363] width 276 height 25
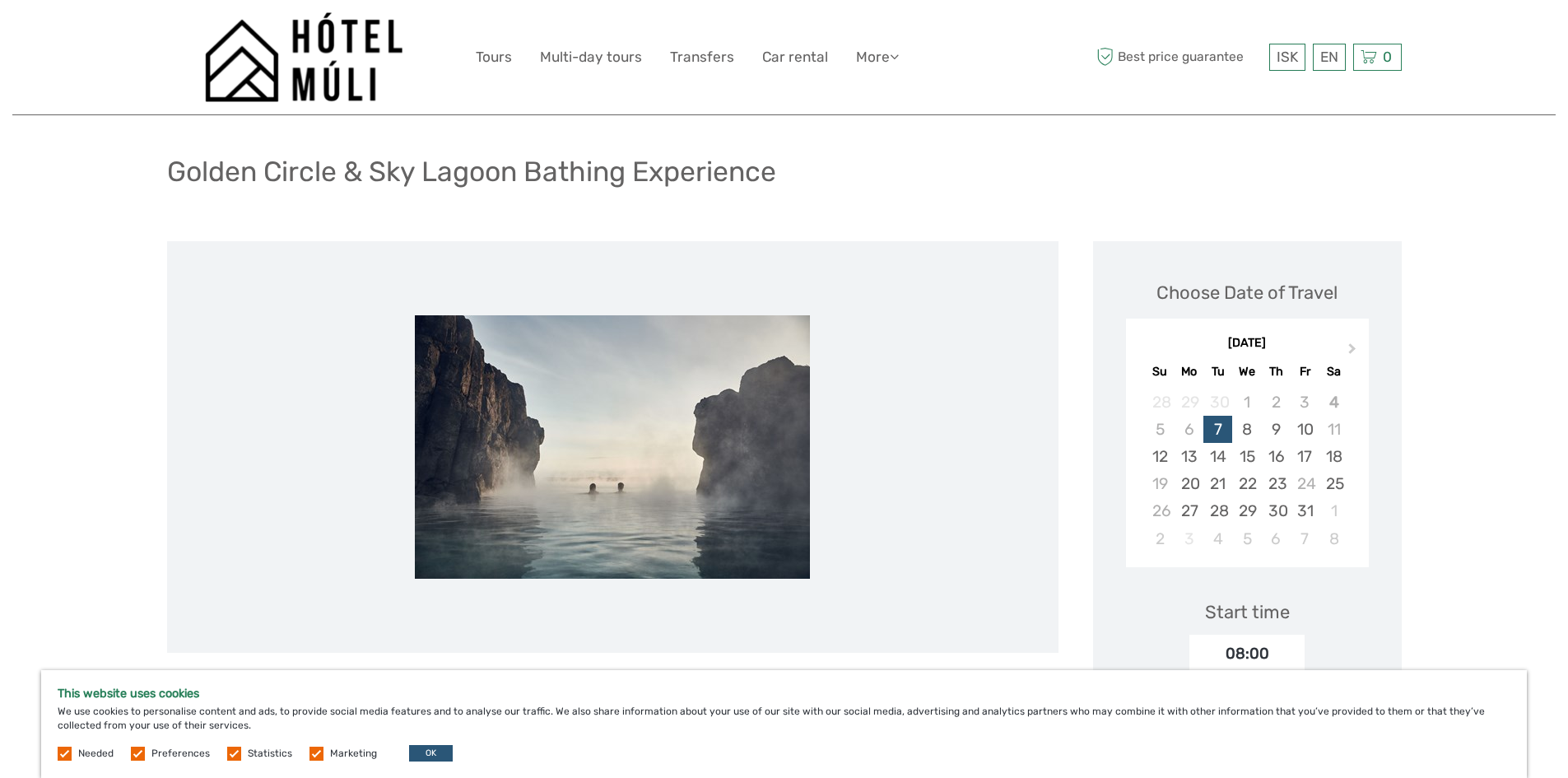
scroll to position [0, 0]
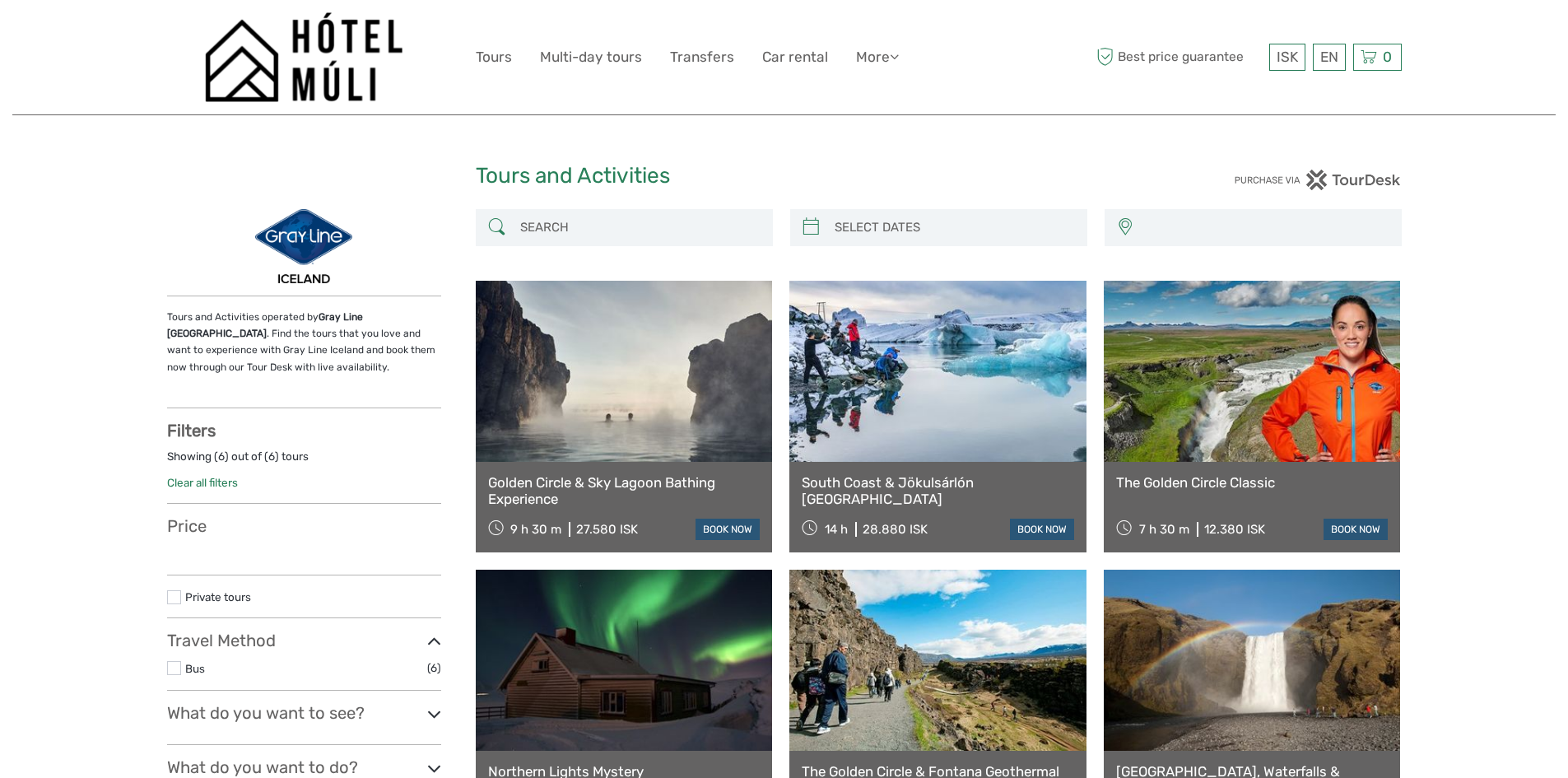
select select
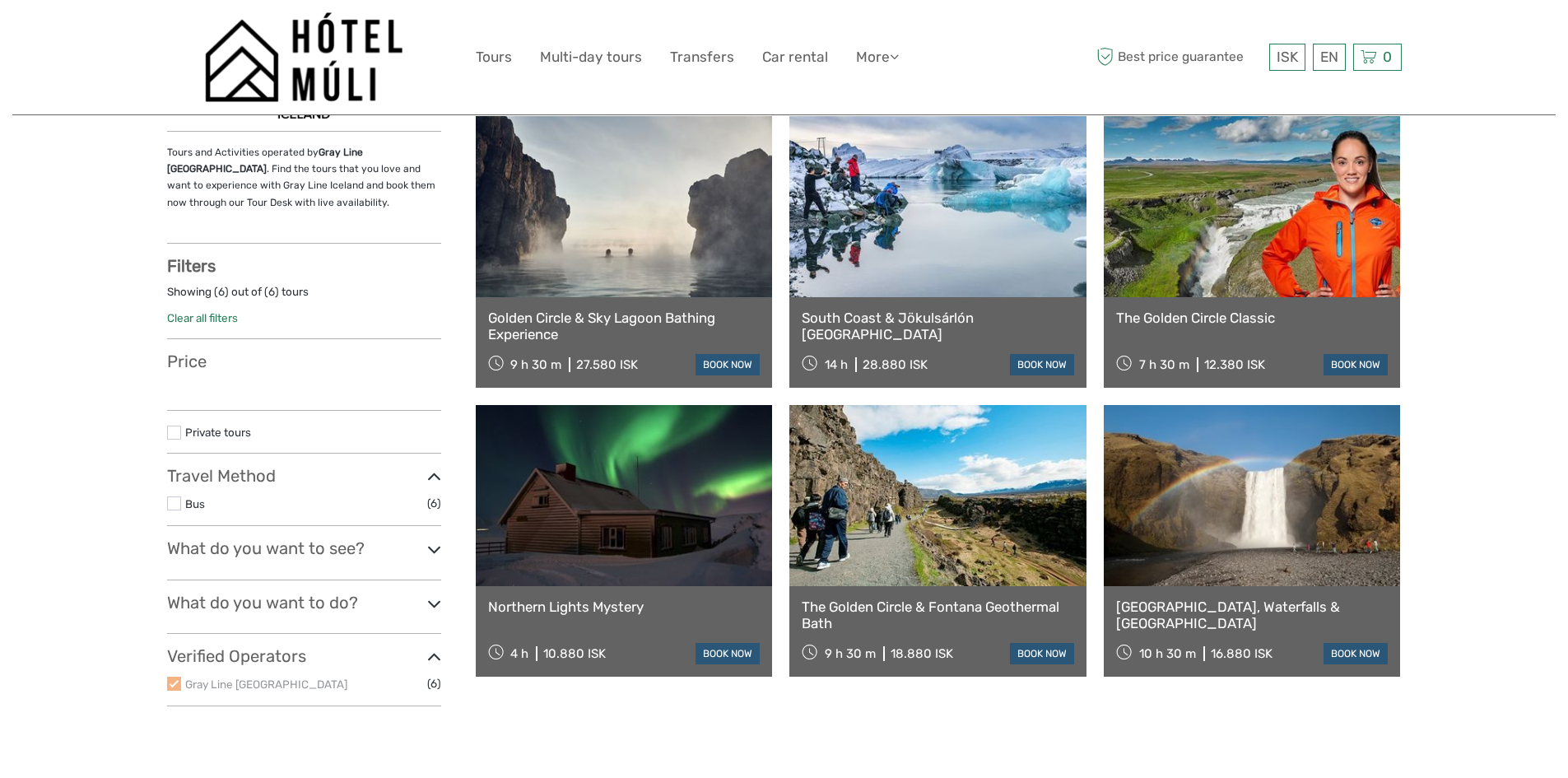
select select
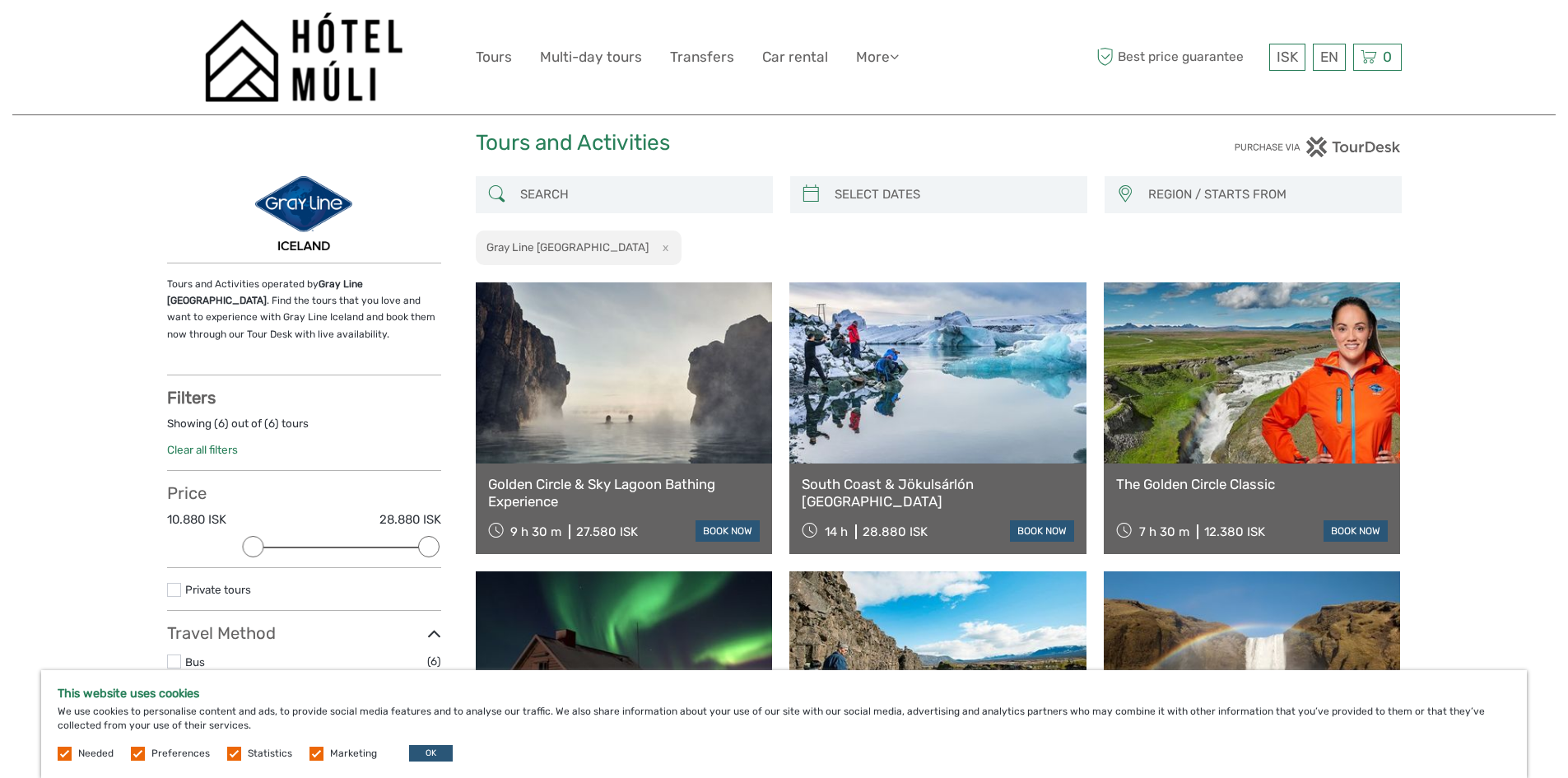
scroll to position [30, 0]
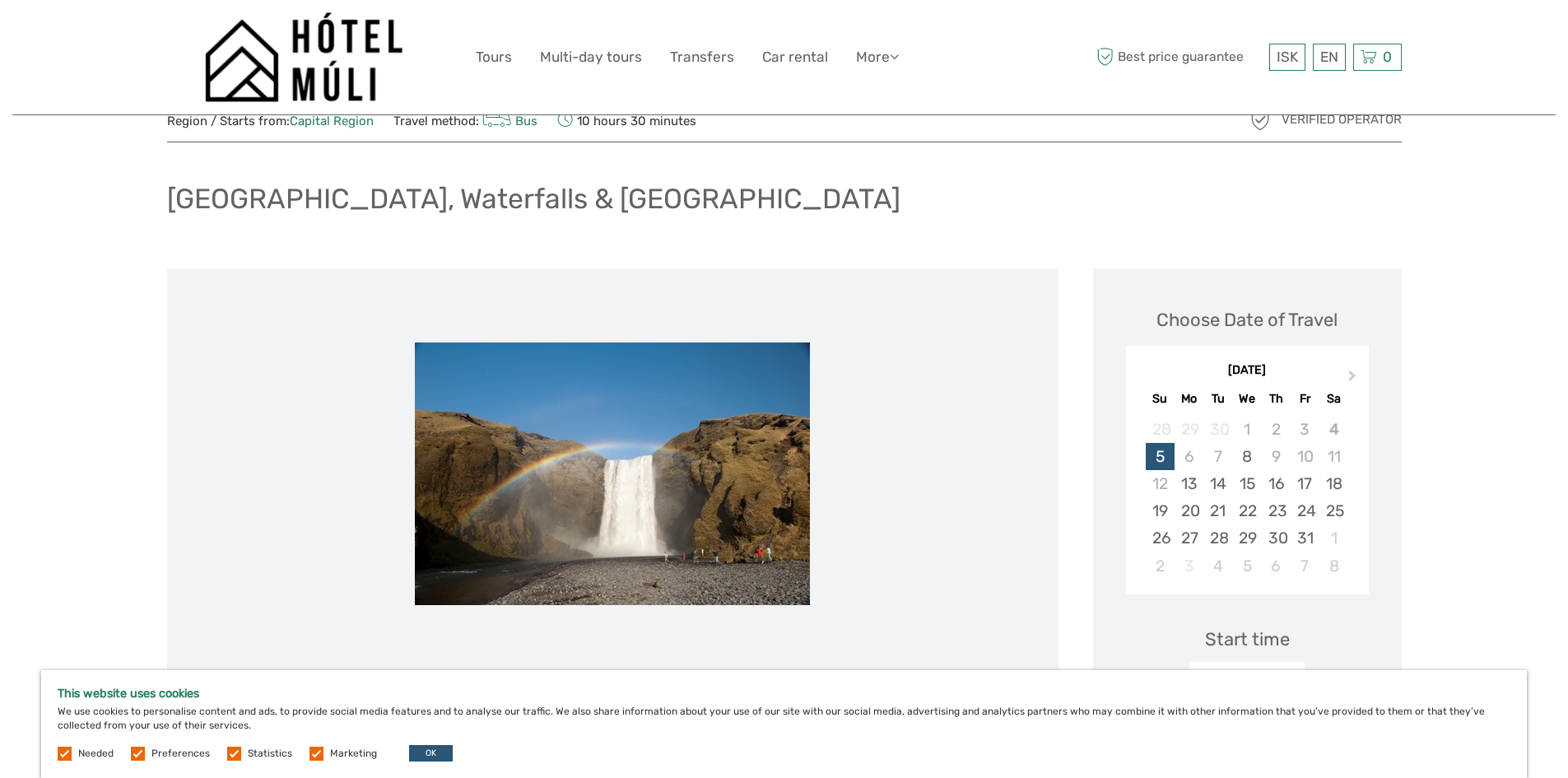
scroll to position [38, 0]
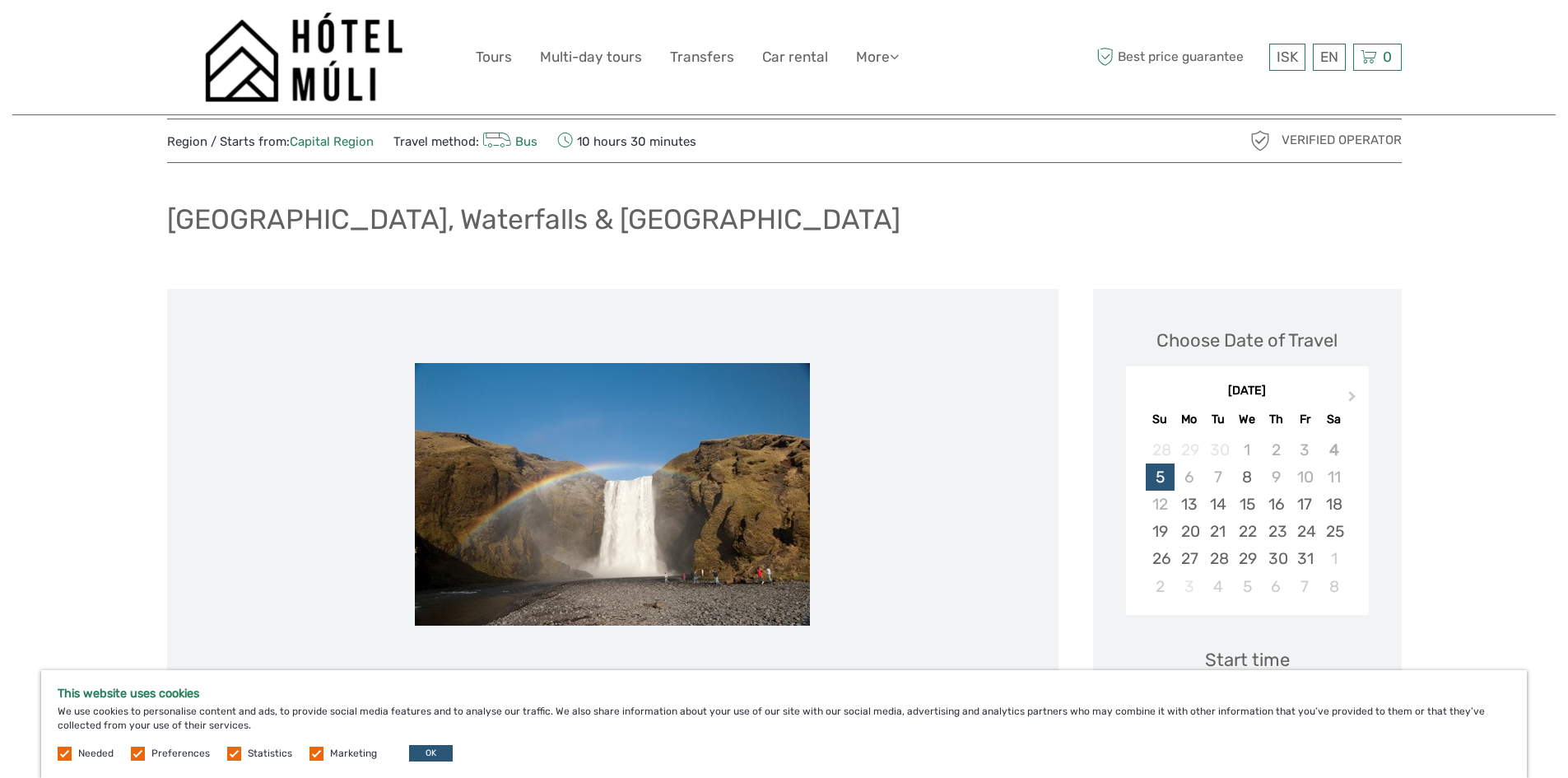
click at [929, 518] on li at bounding box center [612, 495] width 875 height 396
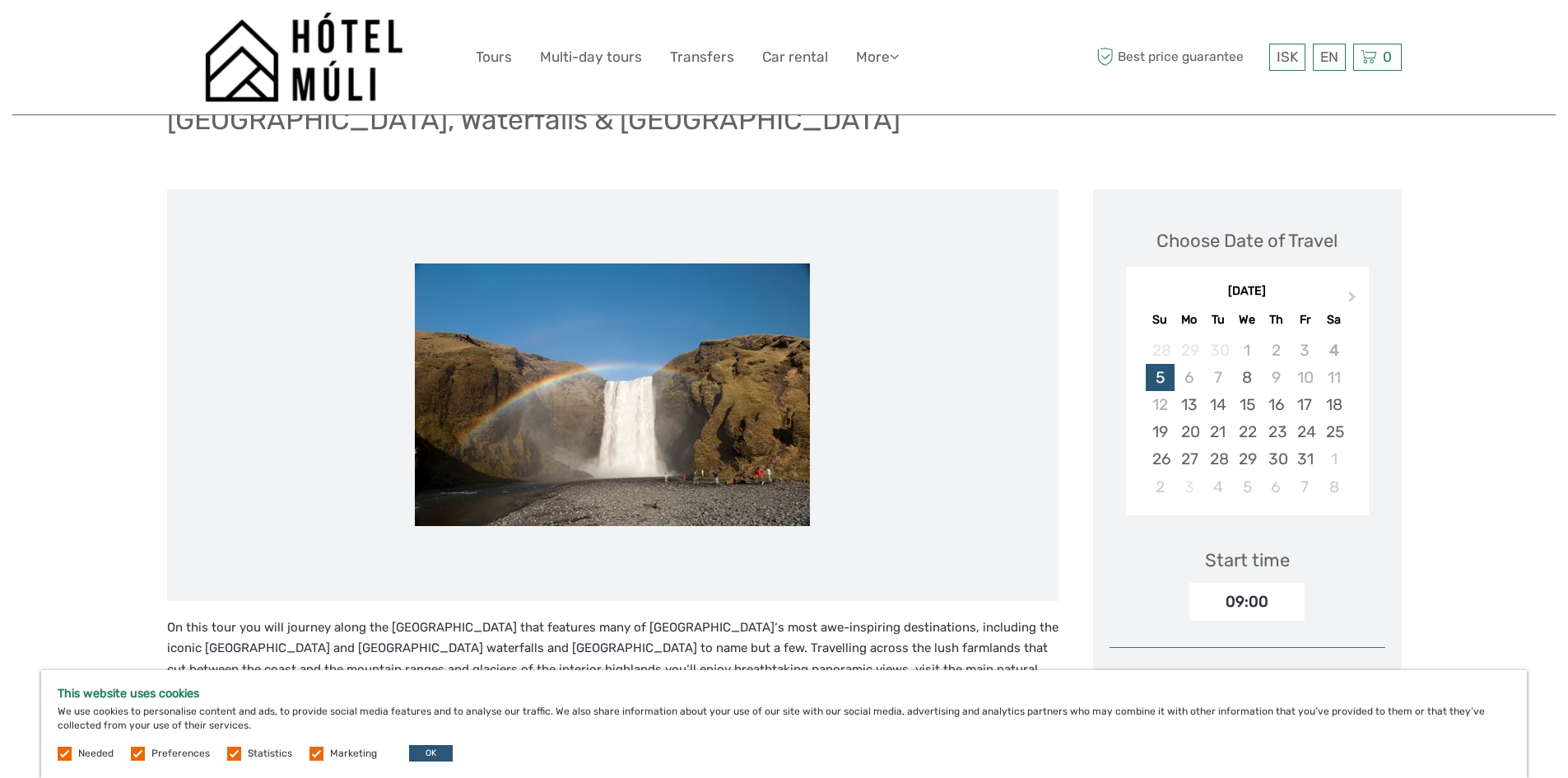
scroll to position [120, 0]
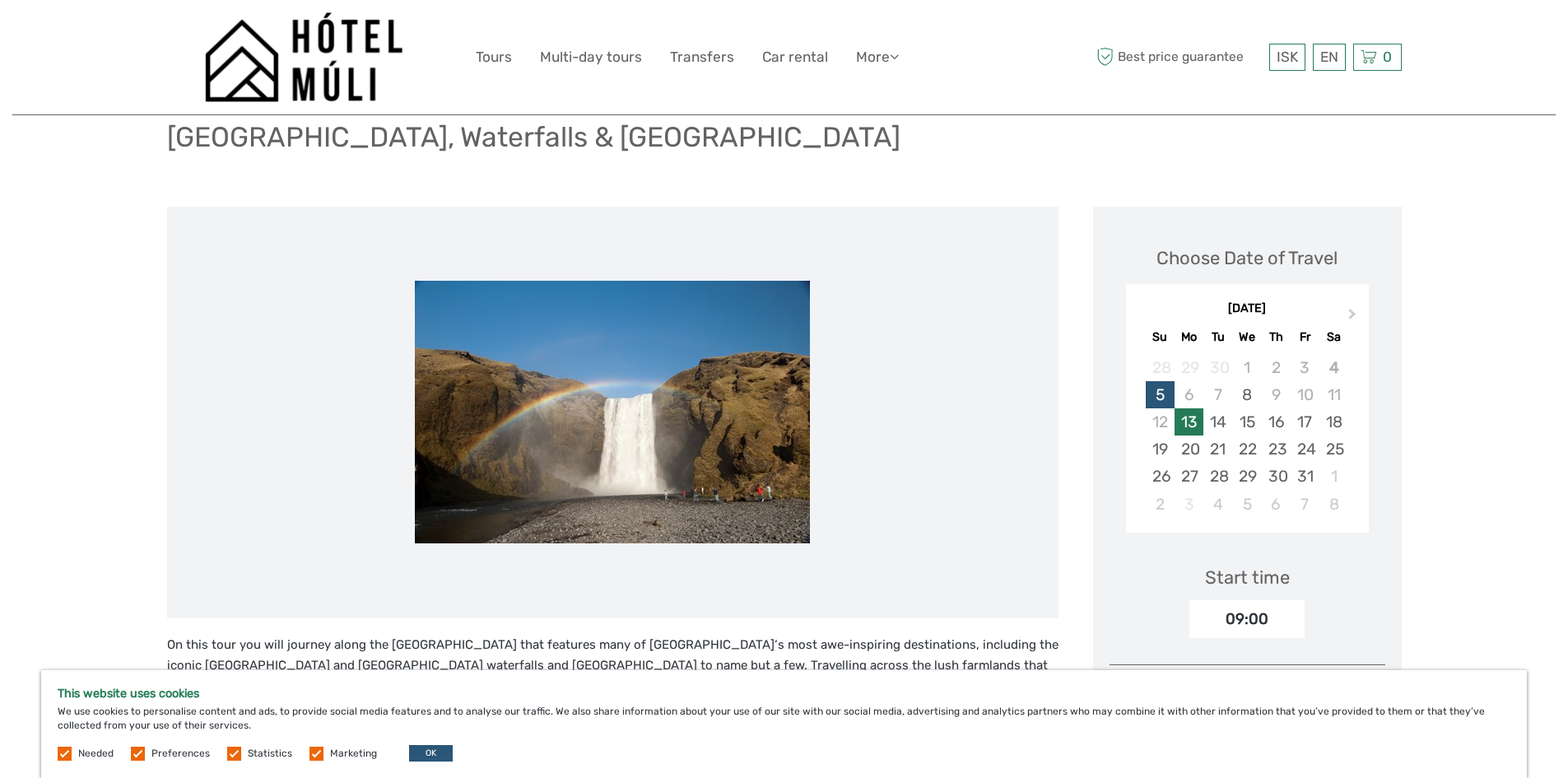
click at [1190, 415] on div "13" at bounding box center [1190, 422] width 29 height 27
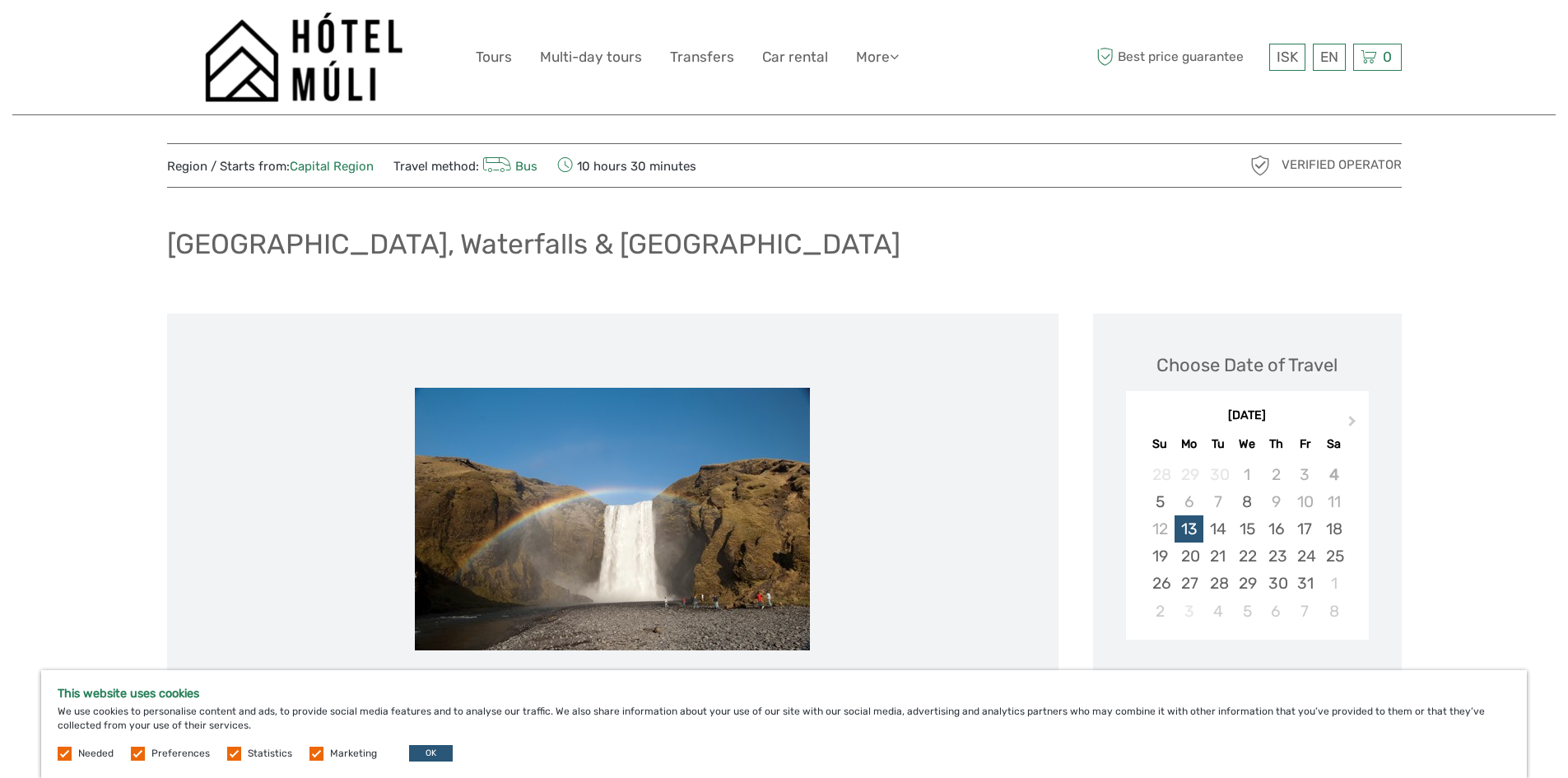
scroll to position [0, 0]
